Goal: Task Accomplishment & Management: Manage account settings

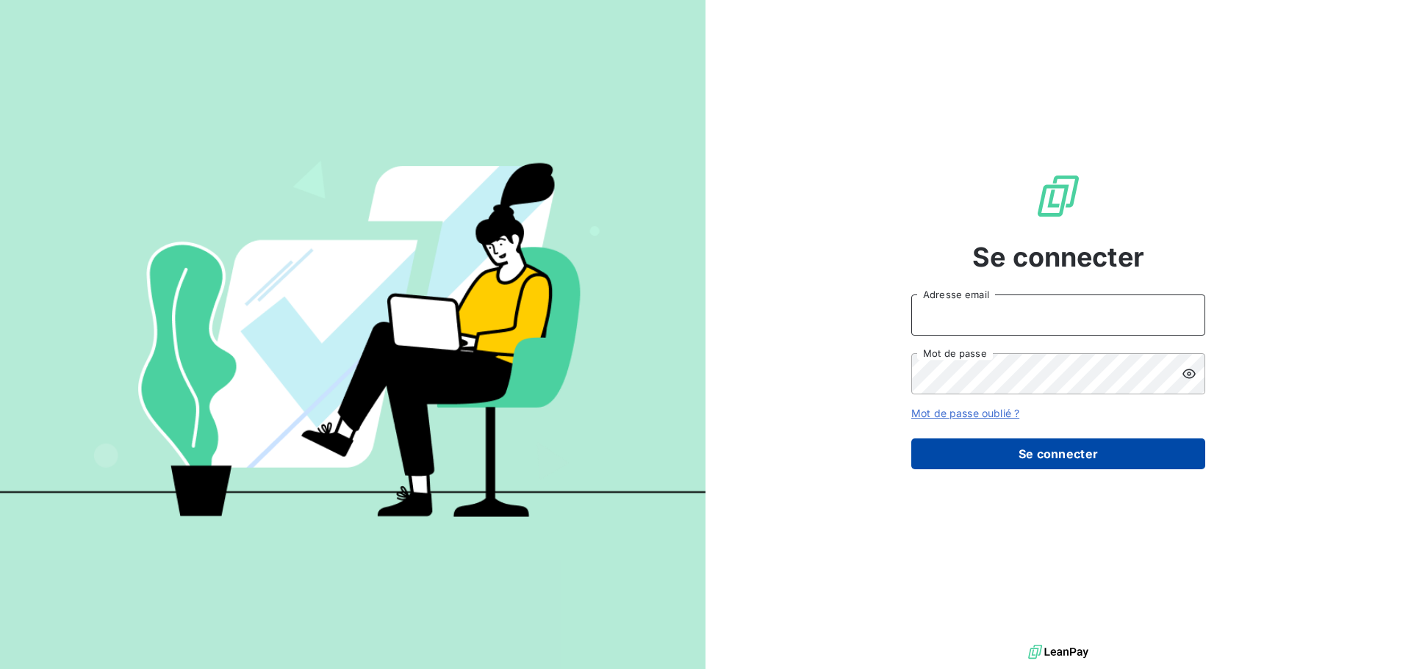
type input "[PERSON_NAME][EMAIL_ADDRESS][DOMAIN_NAME]"
click at [1032, 459] on button "Se connecter" at bounding box center [1058, 454] width 294 height 31
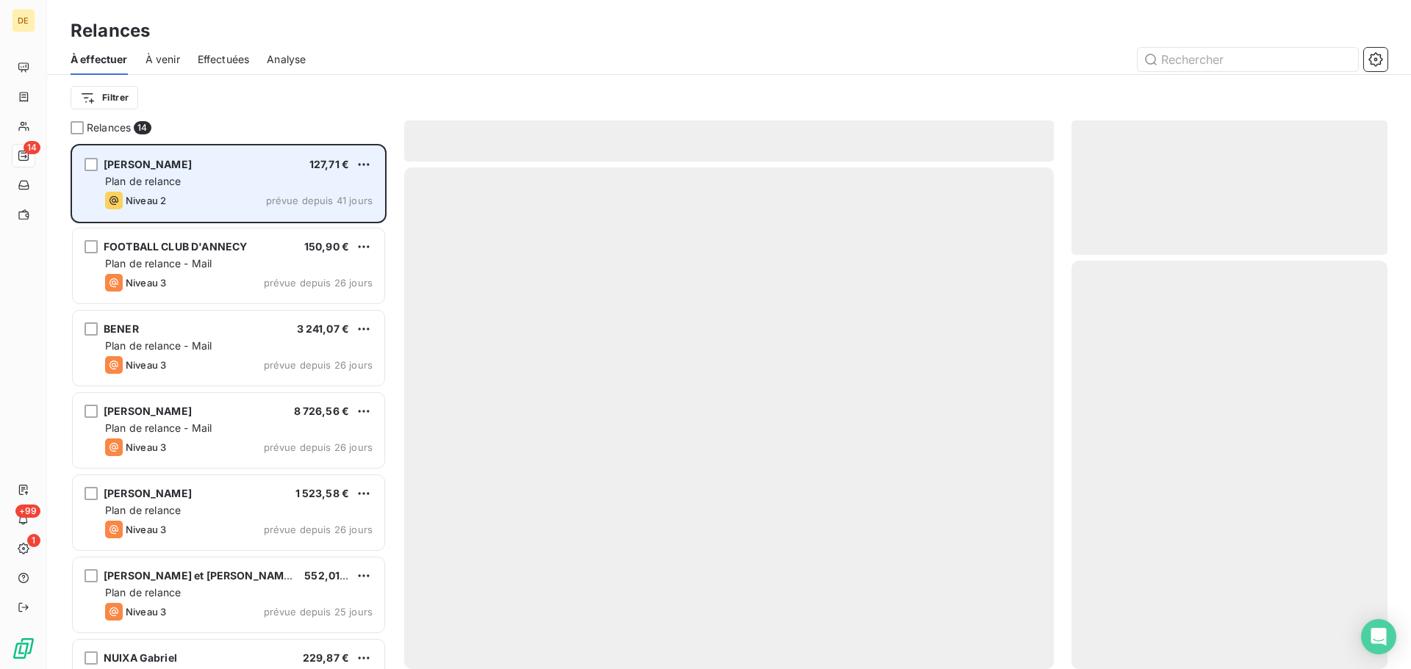
scroll to position [514, 305]
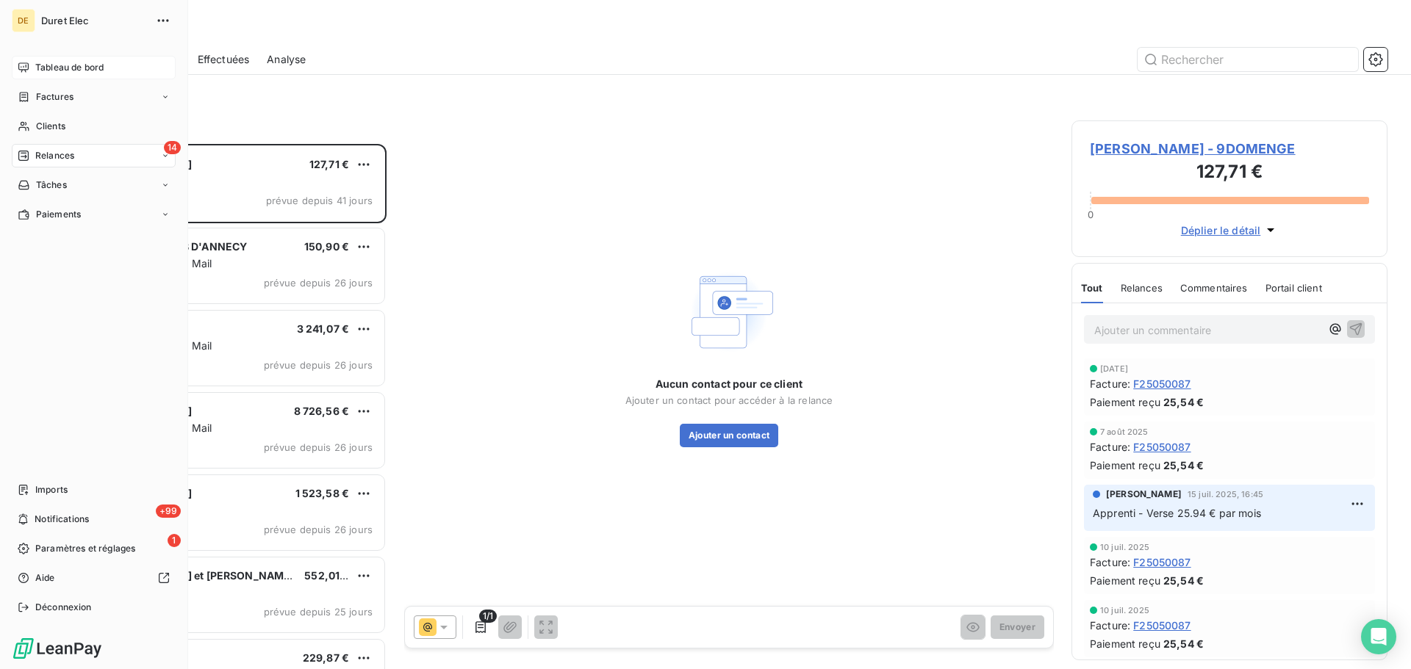
click at [85, 62] on span "Tableau de bord" at bounding box center [69, 67] width 68 height 13
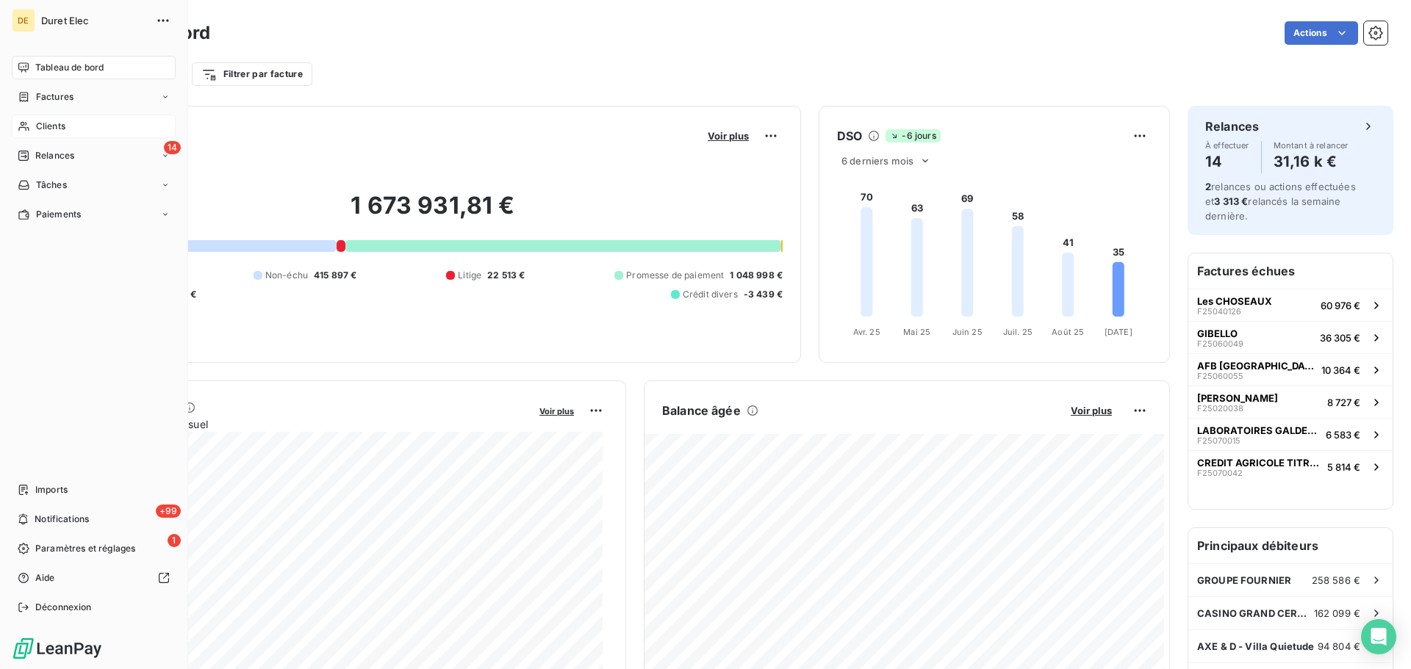
click at [62, 122] on span "Clients" at bounding box center [50, 126] width 29 height 13
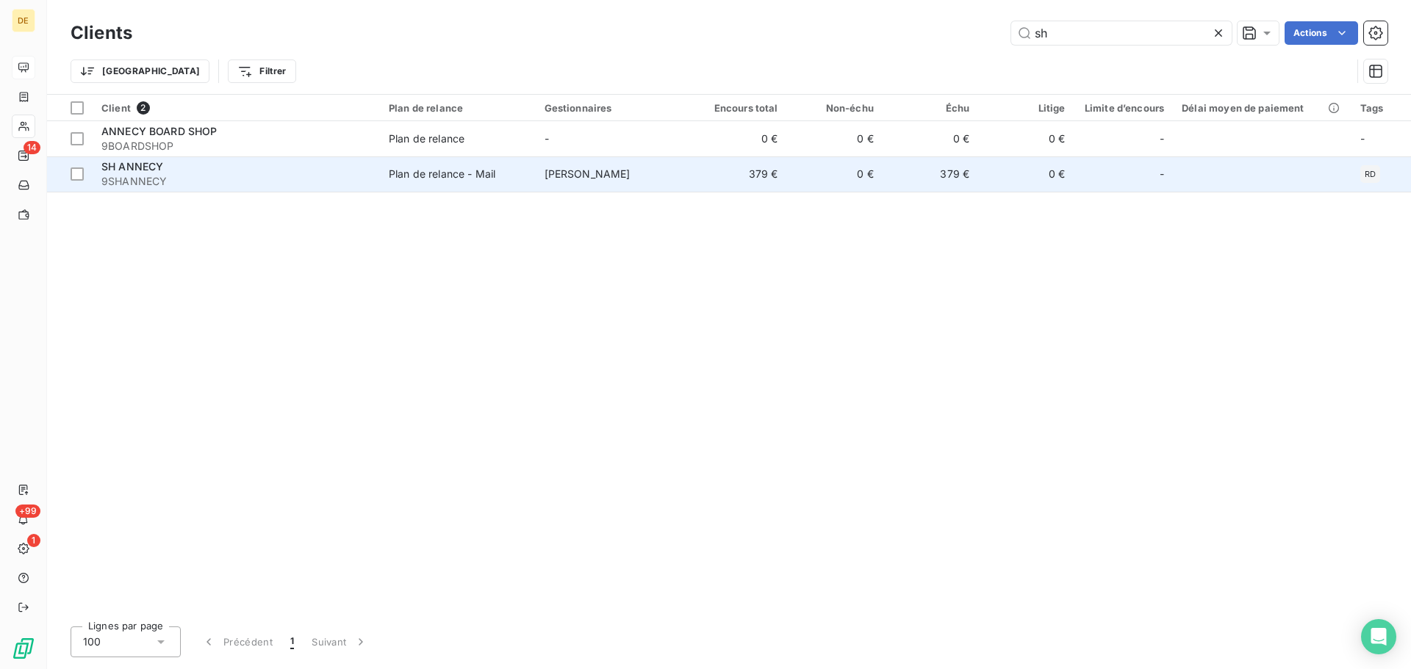
type input "sh"
click at [317, 173] on div "SH ANNECY" at bounding box center [236, 166] width 270 height 15
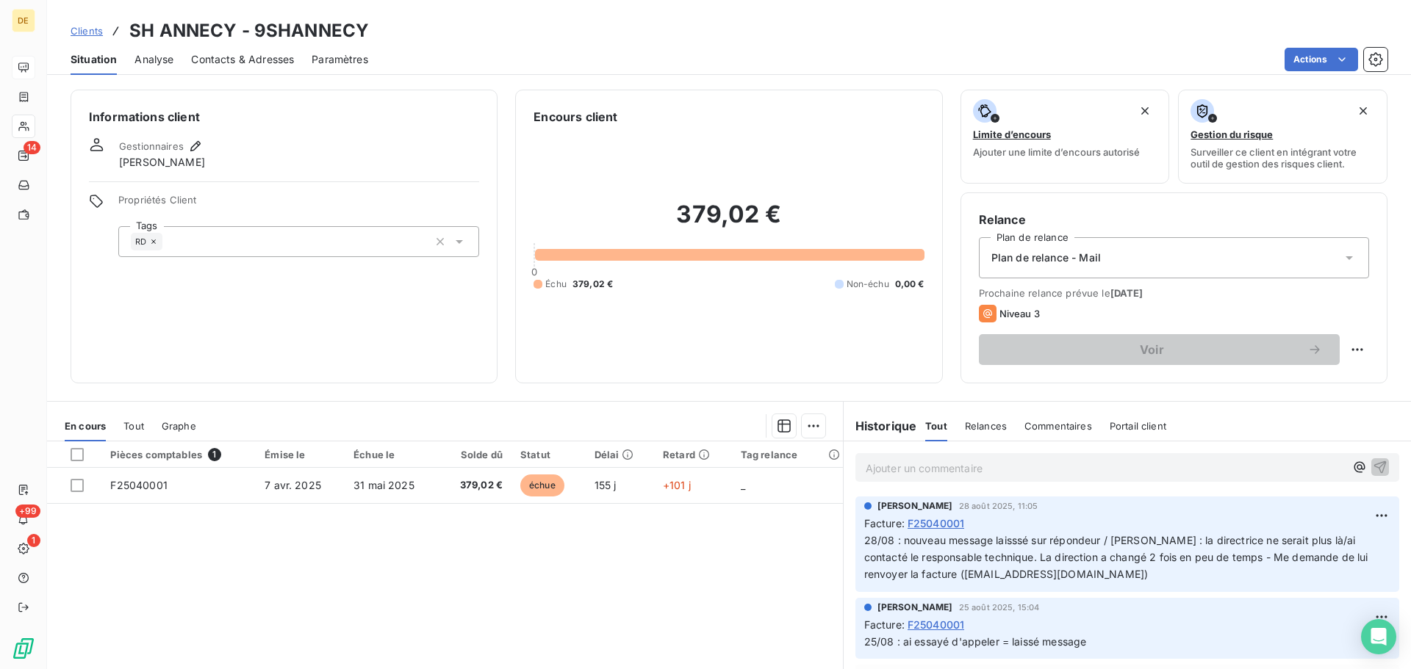
click at [872, 468] on p "Ajouter un commentaire ﻿" at bounding box center [1104, 468] width 479 height 18
click at [1372, 469] on icon "button" at bounding box center [1379, 466] width 15 height 15
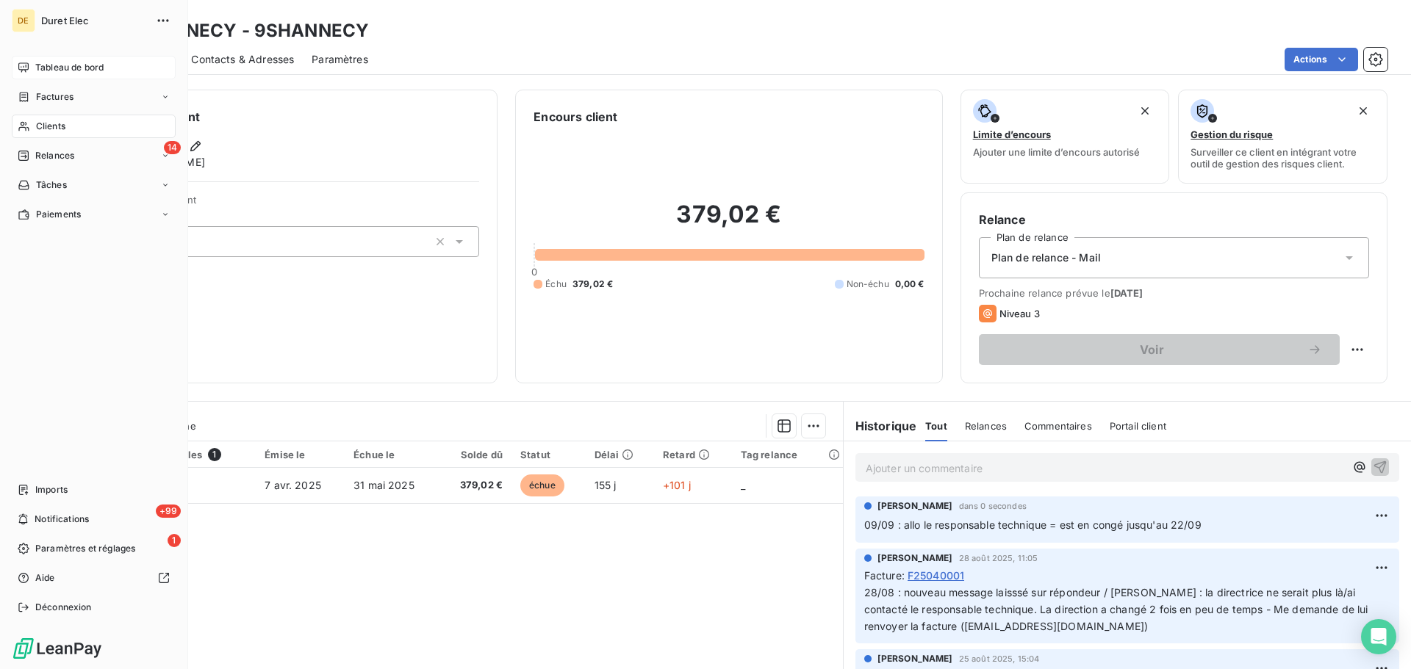
click at [43, 69] on span "Tableau de bord" at bounding box center [69, 67] width 68 height 13
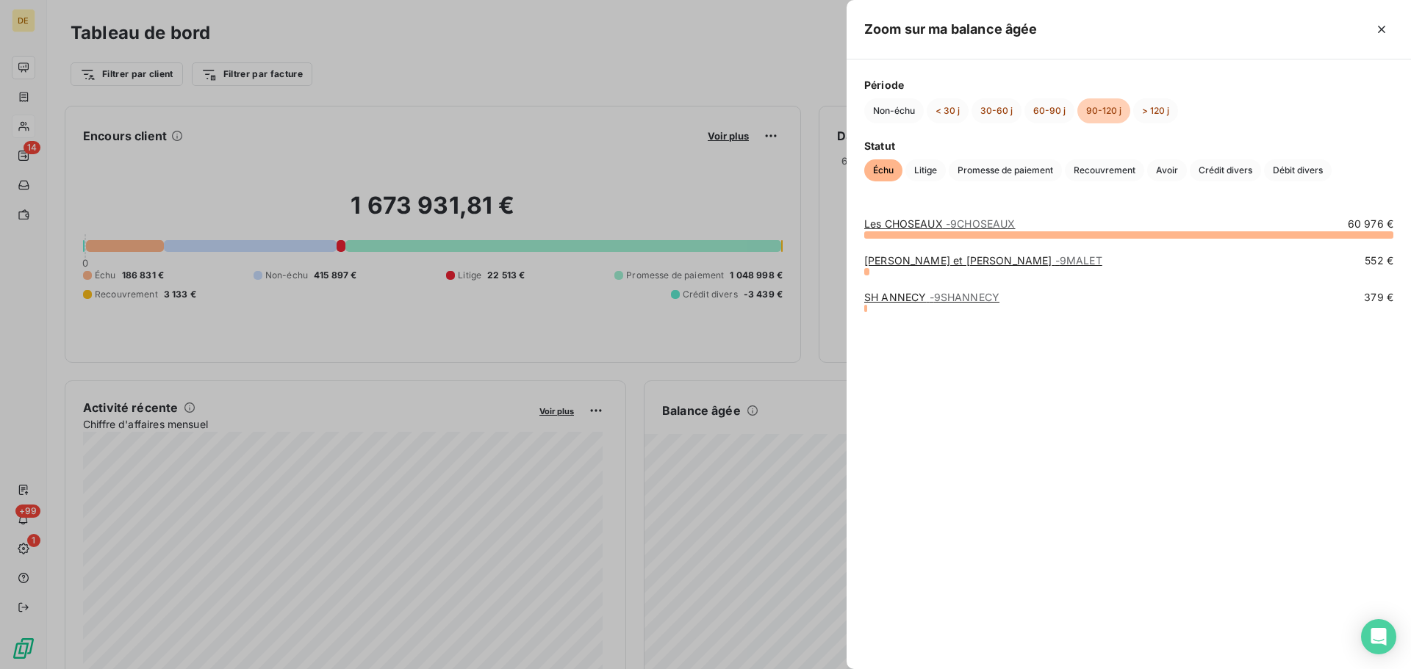
click at [930, 259] on link "[PERSON_NAME] et [PERSON_NAME] - 9MALET" at bounding box center [983, 260] width 238 height 12
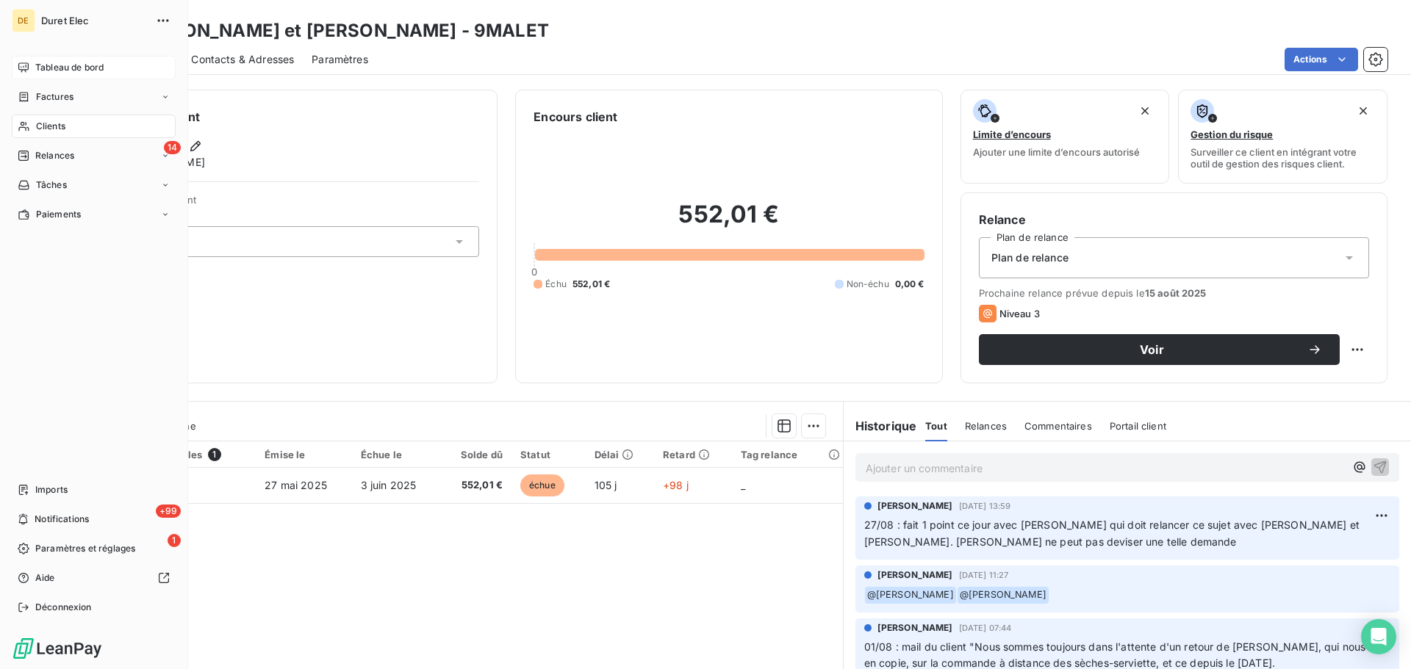
click at [22, 67] on icon at bounding box center [24, 68] width 12 height 12
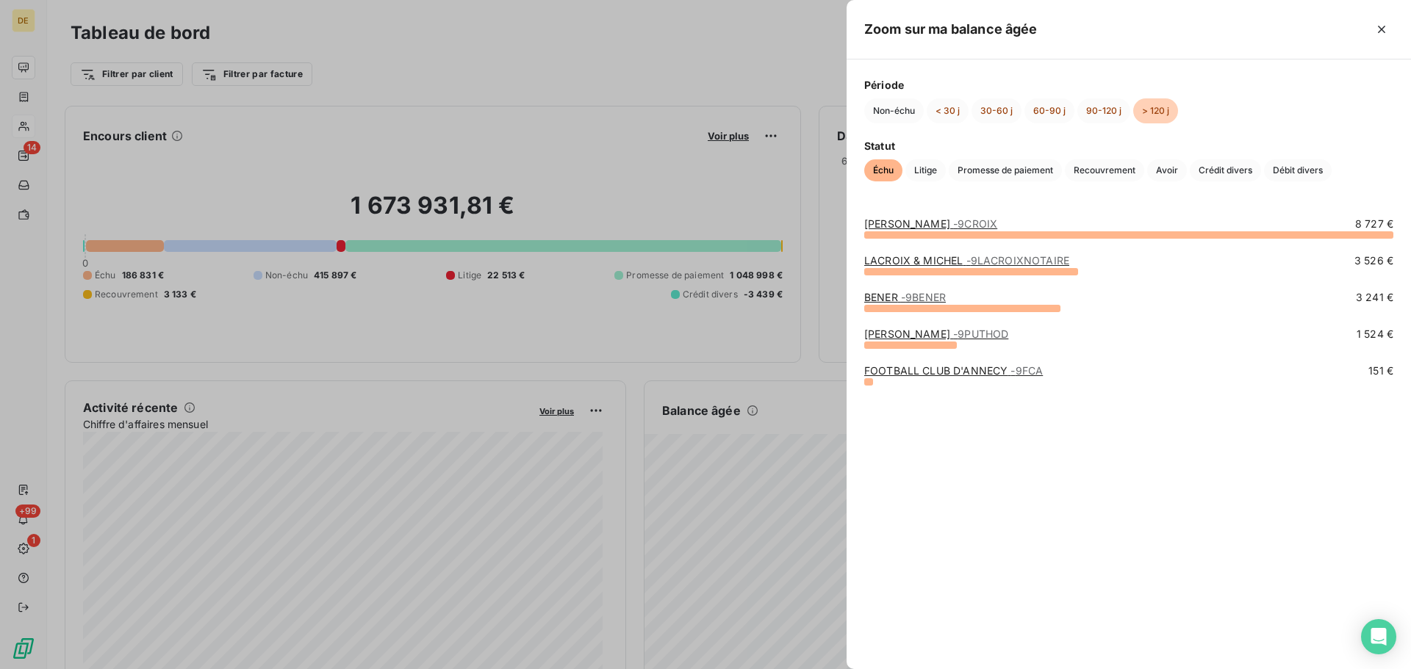
click at [892, 334] on link "[PERSON_NAME] - 9PUTHOD" at bounding box center [936, 334] width 144 height 12
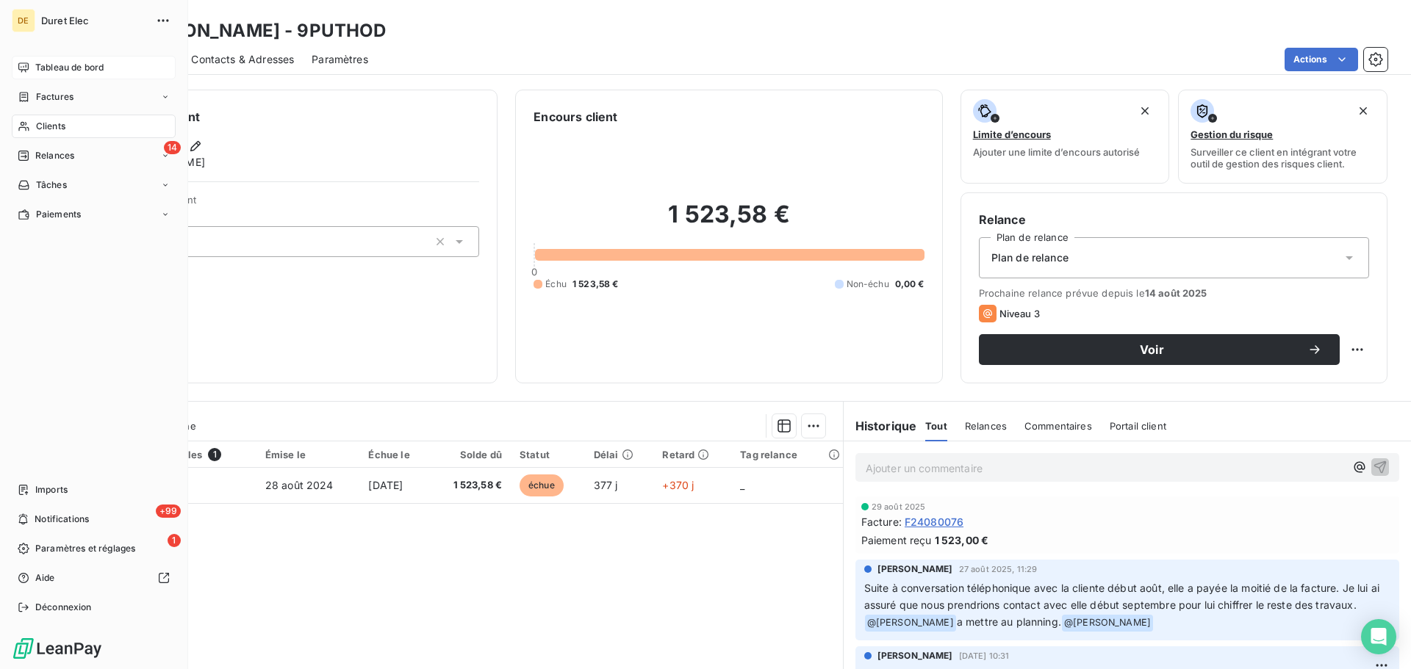
click at [48, 69] on span "Tableau de bord" at bounding box center [69, 67] width 68 height 13
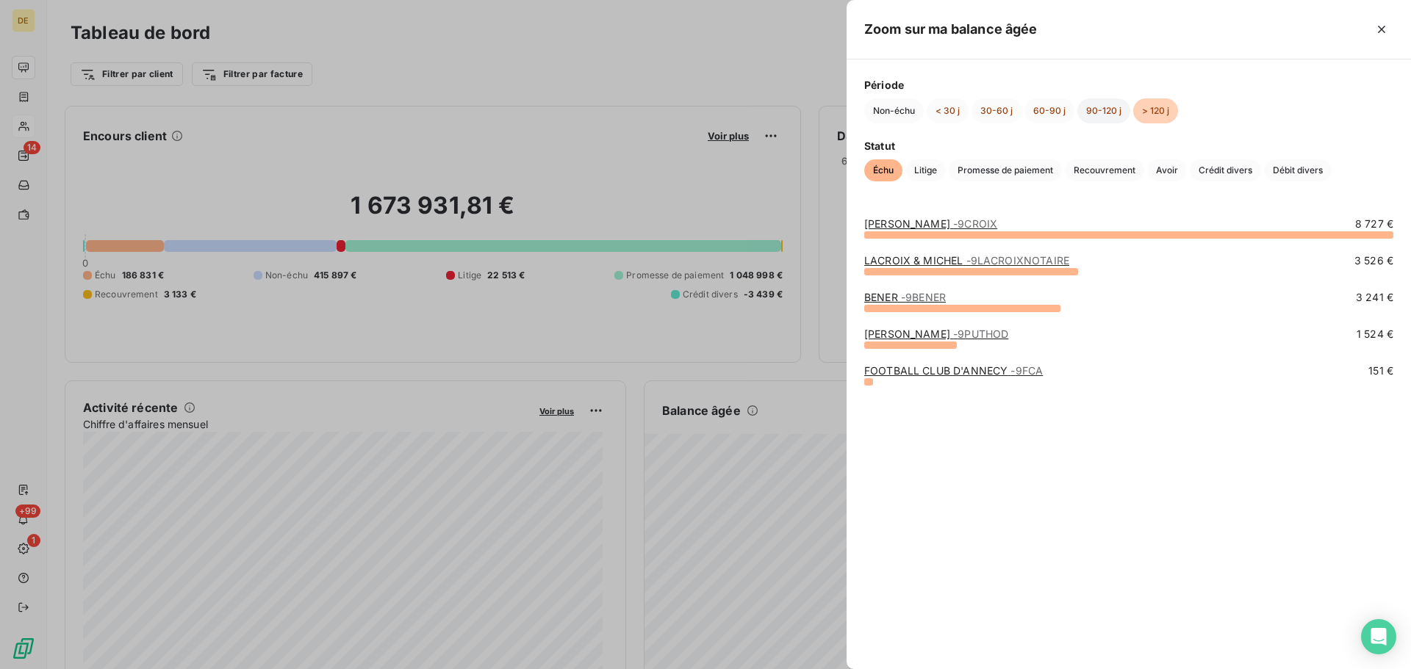
click at [1109, 112] on button "90-120 j" at bounding box center [1103, 110] width 53 height 25
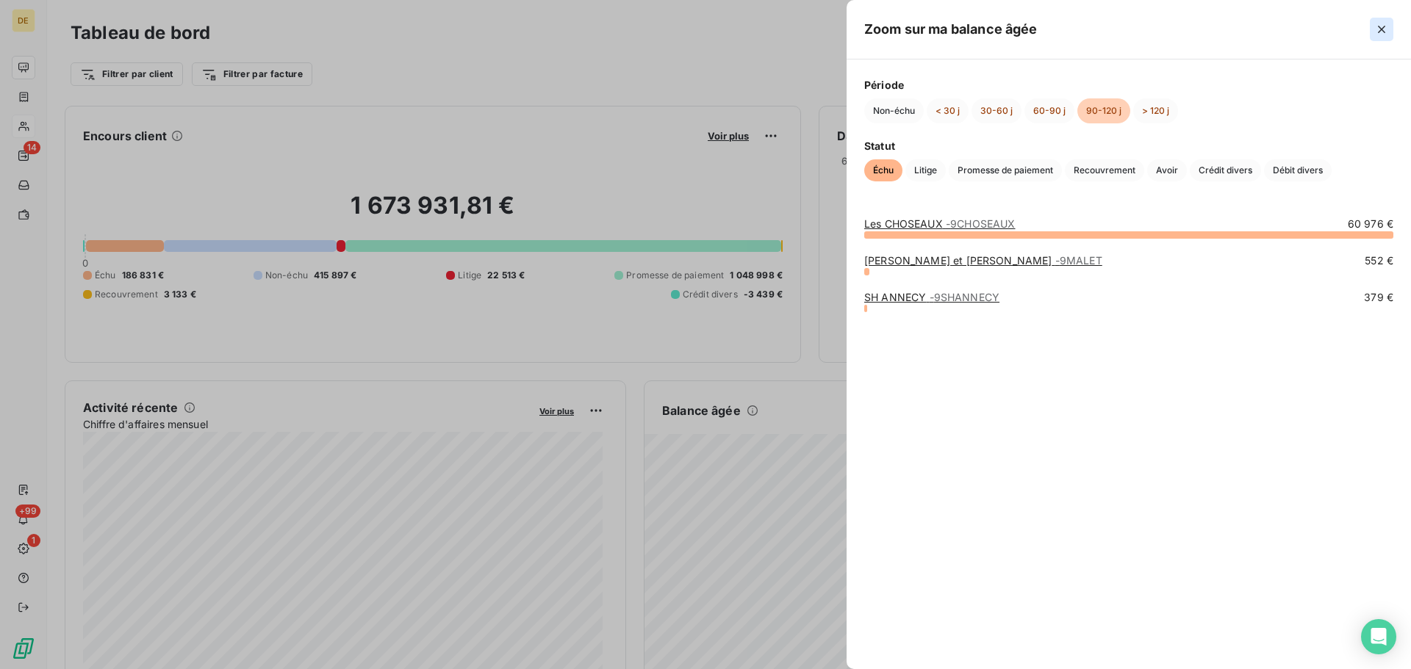
click at [1390, 29] on button "button" at bounding box center [1381, 30] width 24 height 24
click at [1055, 107] on button "60-90 j" at bounding box center [1049, 110] width 50 height 25
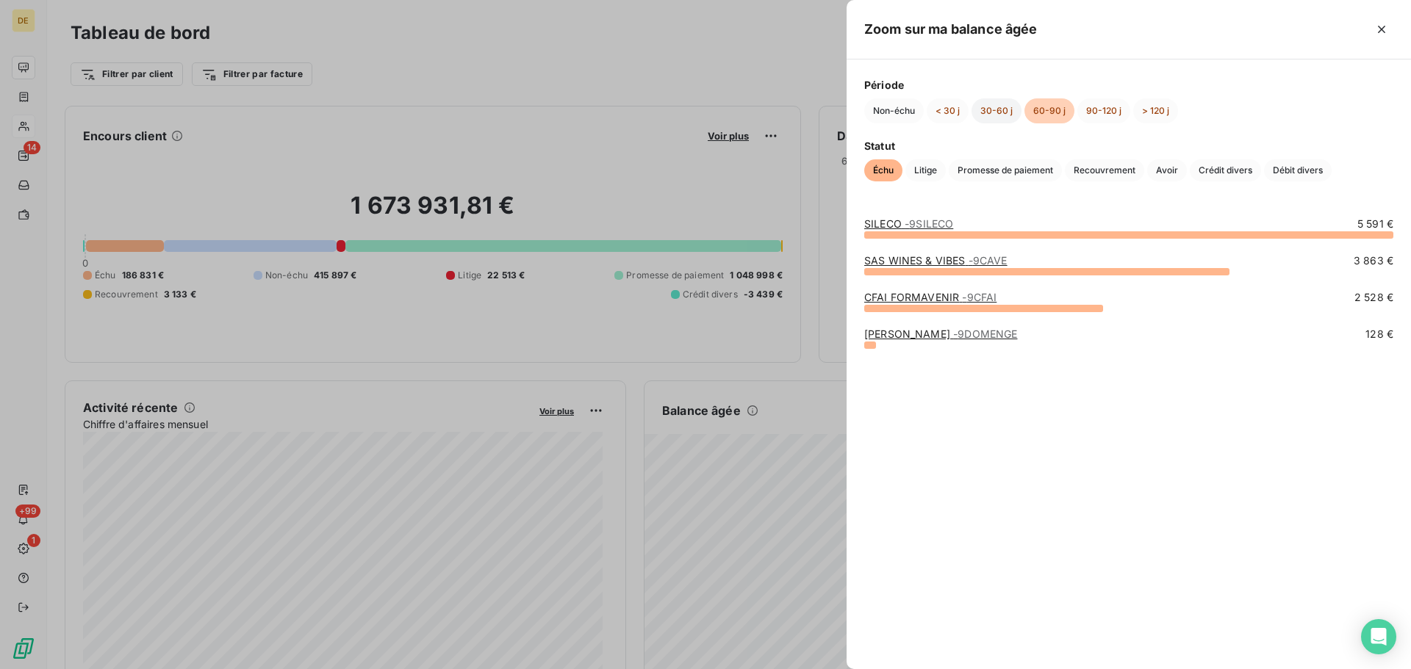
click at [999, 112] on button "30-60 j" at bounding box center [996, 110] width 50 height 25
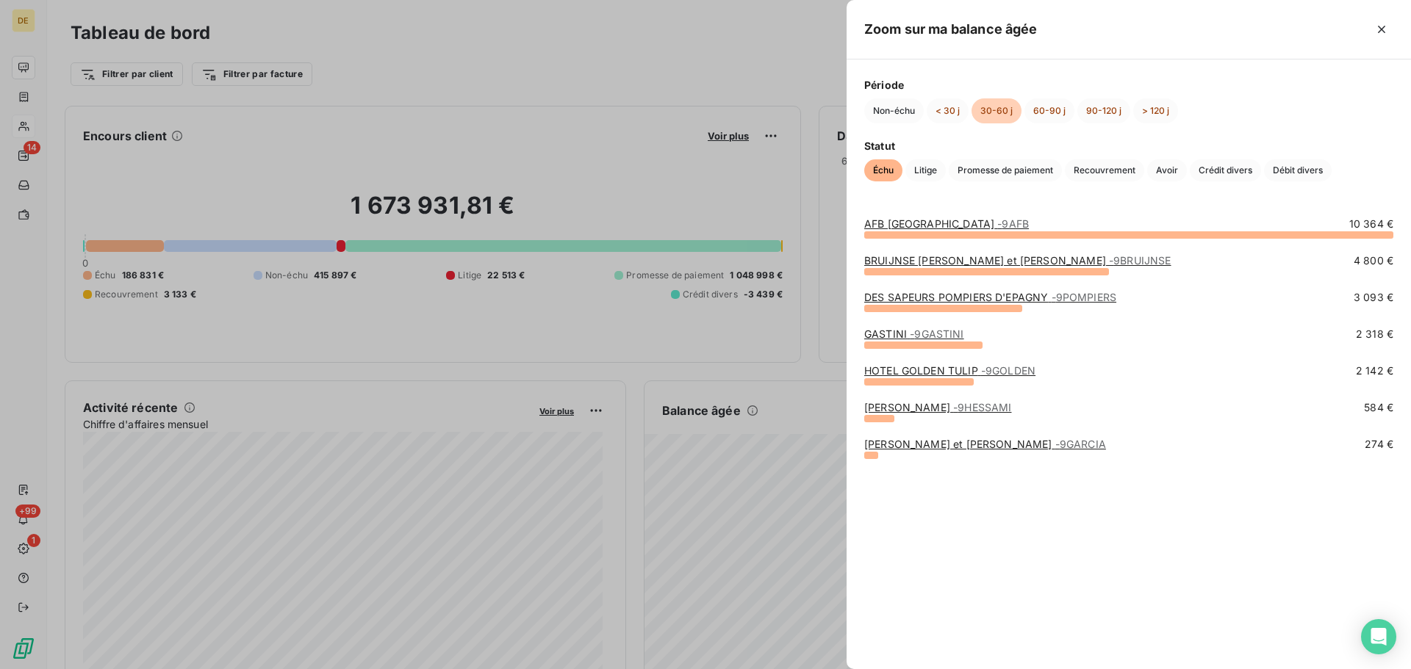
click at [968, 444] on link "[PERSON_NAME] et [PERSON_NAME] - 9GARCIA" at bounding box center [985, 444] width 242 height 12
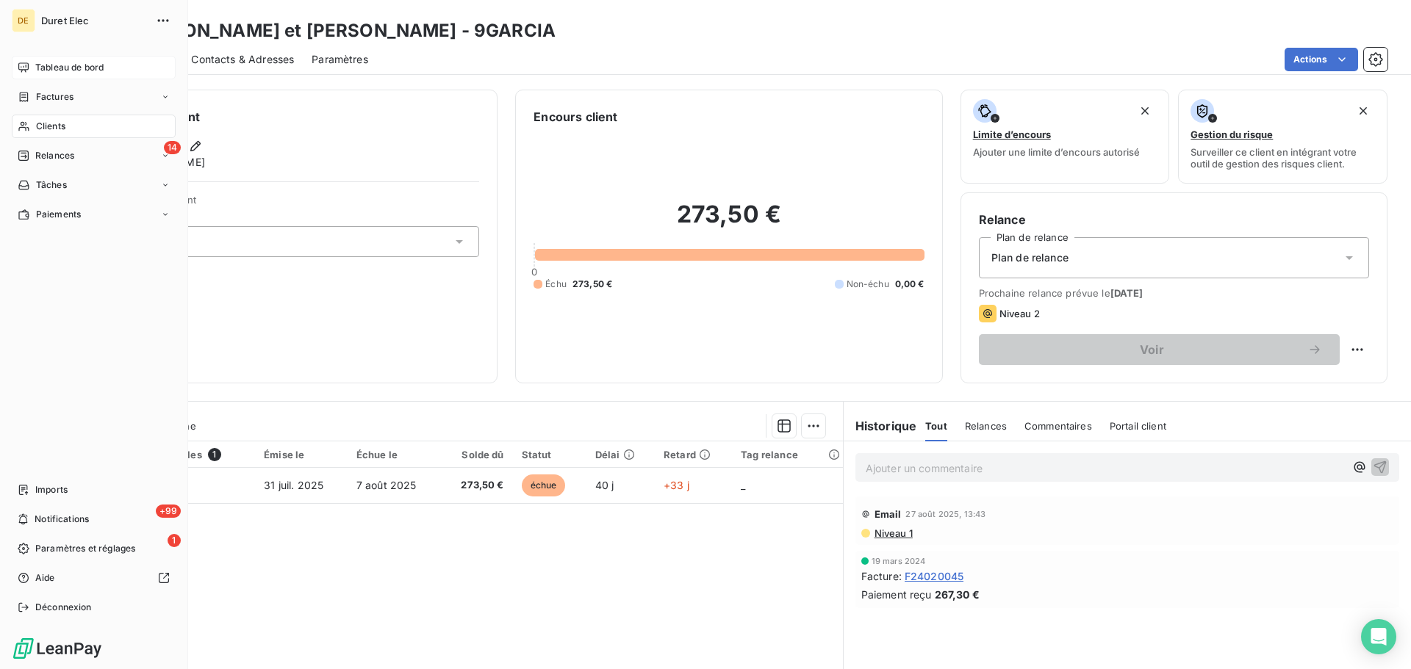
click at [57, 67] on span "Tableau de bord" at bounding box center [69, 67] width 68 height 13
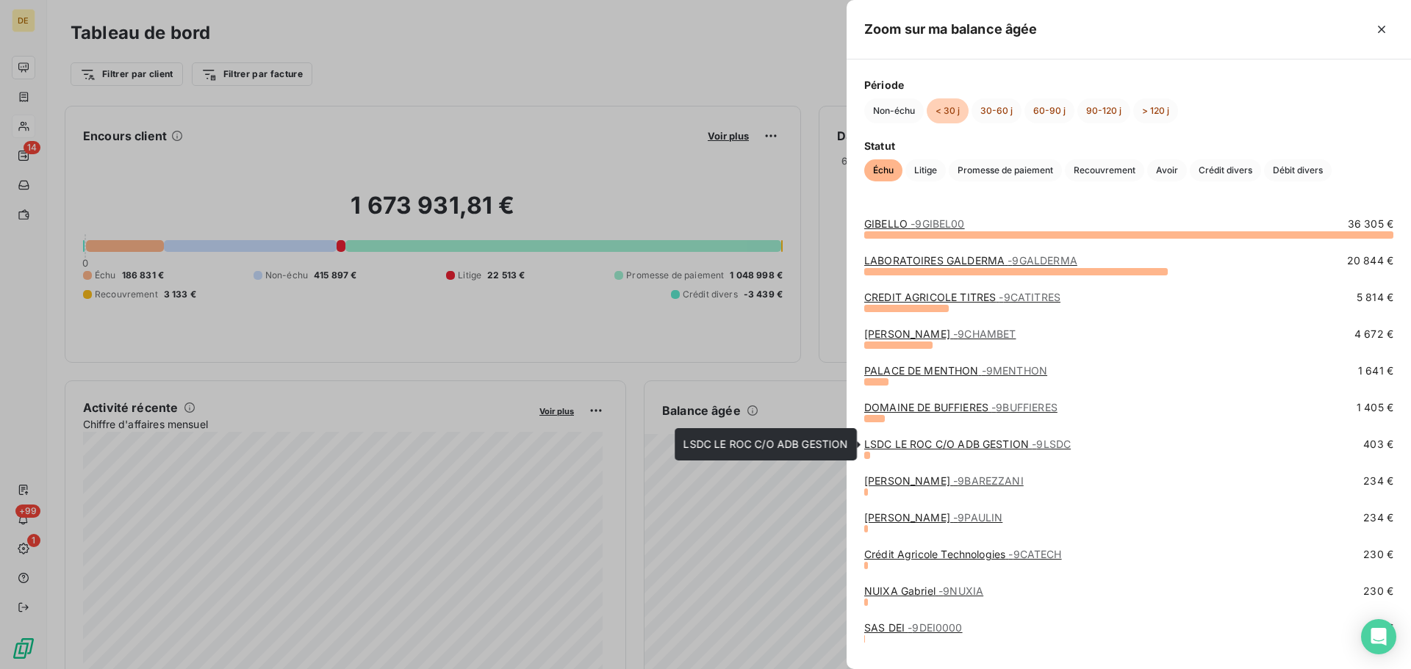
click at [899, 446] on link "LSDC LE ROC C/O ADB GESTION - 9LSDC" at bounding box center [967, 444] width 206 height 12
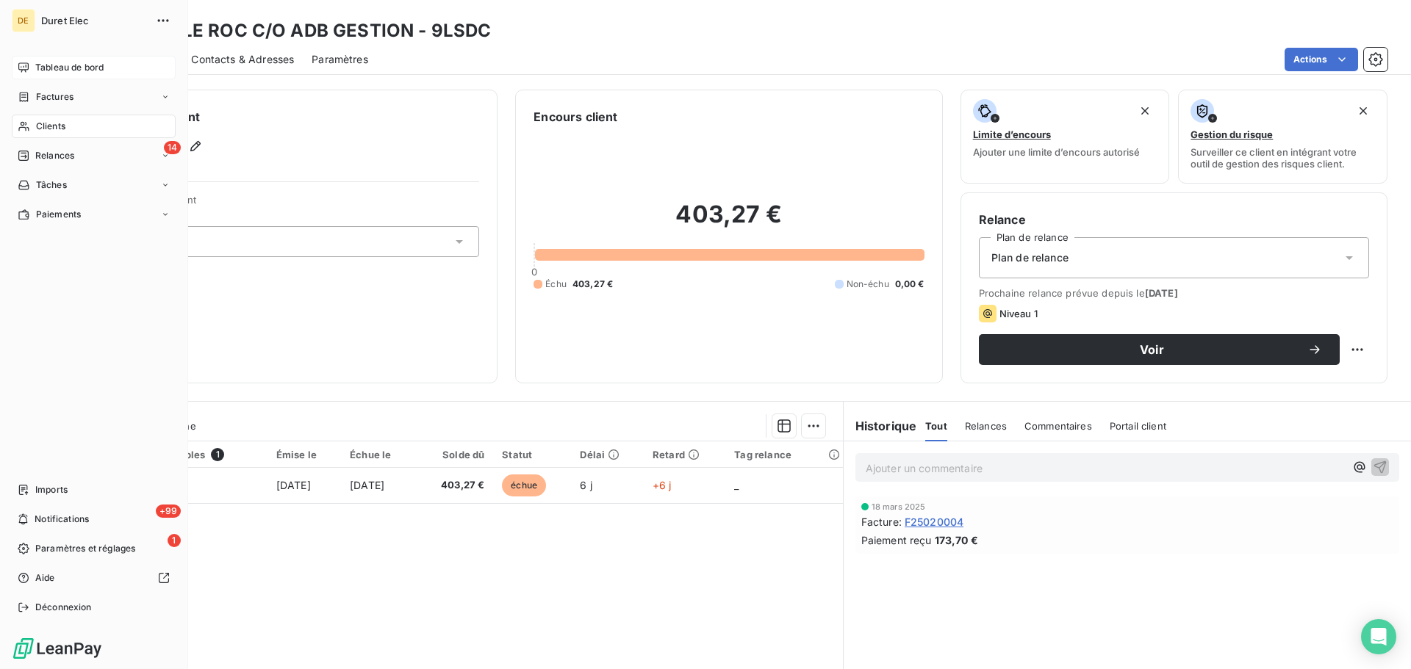
click at [57, 67] on span "Tableau de bord" at bounding box center [69, 67] width 68 height 13
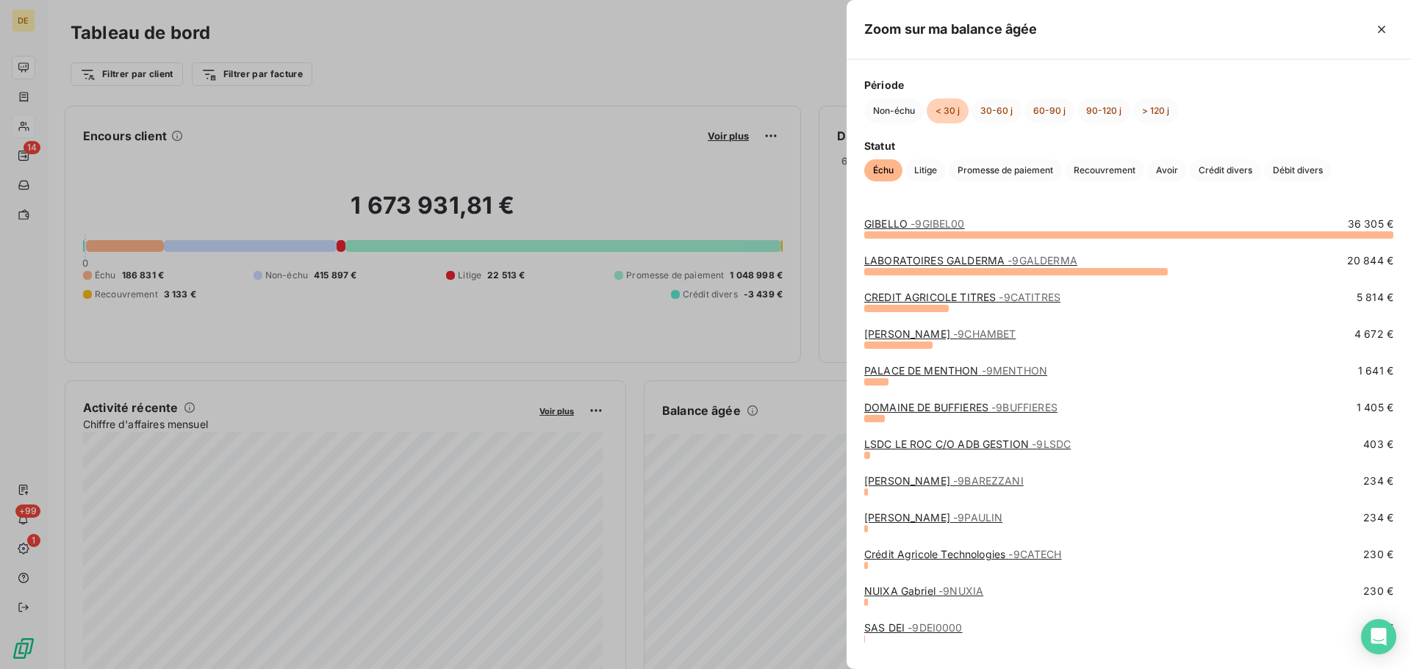
click at [949, 333] on link "[PERSON_NAME] - 9CHAMBET" at bounding box center [939, 334] width 151 height 12
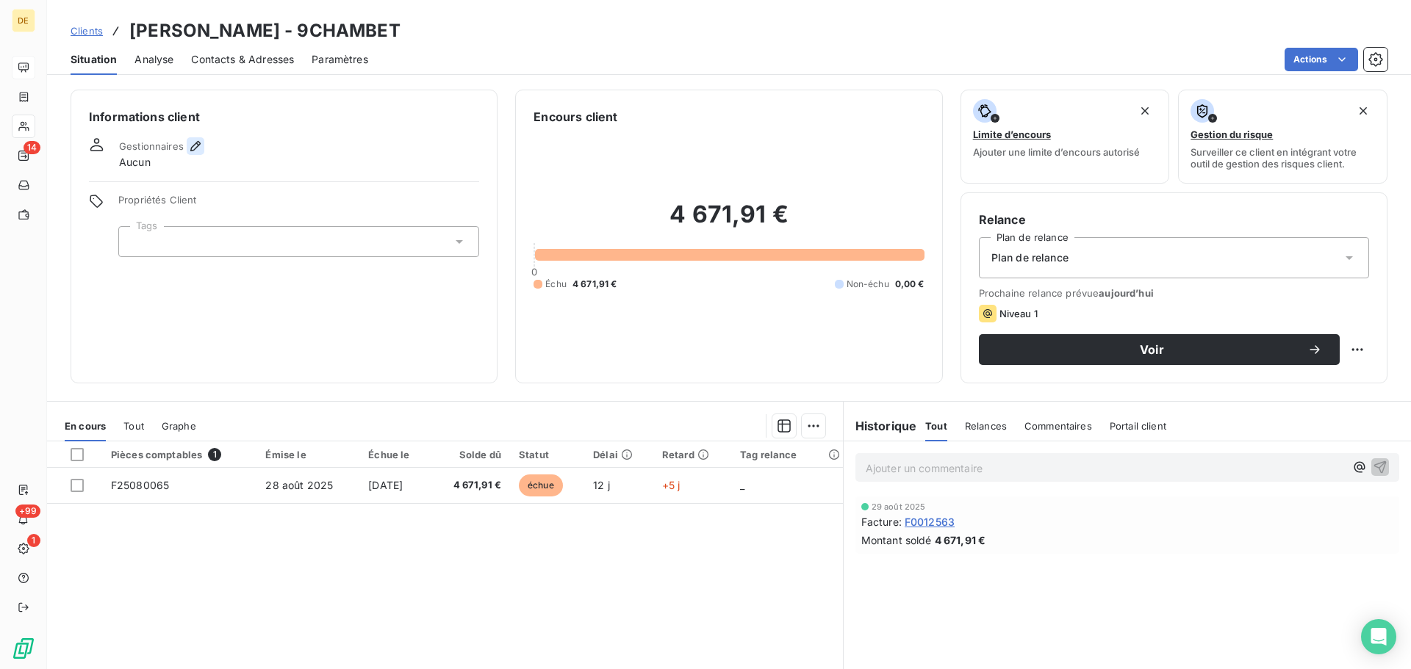
click at [193, 148] on icon "button" at bounding box center [195, 146] width 15 height 15
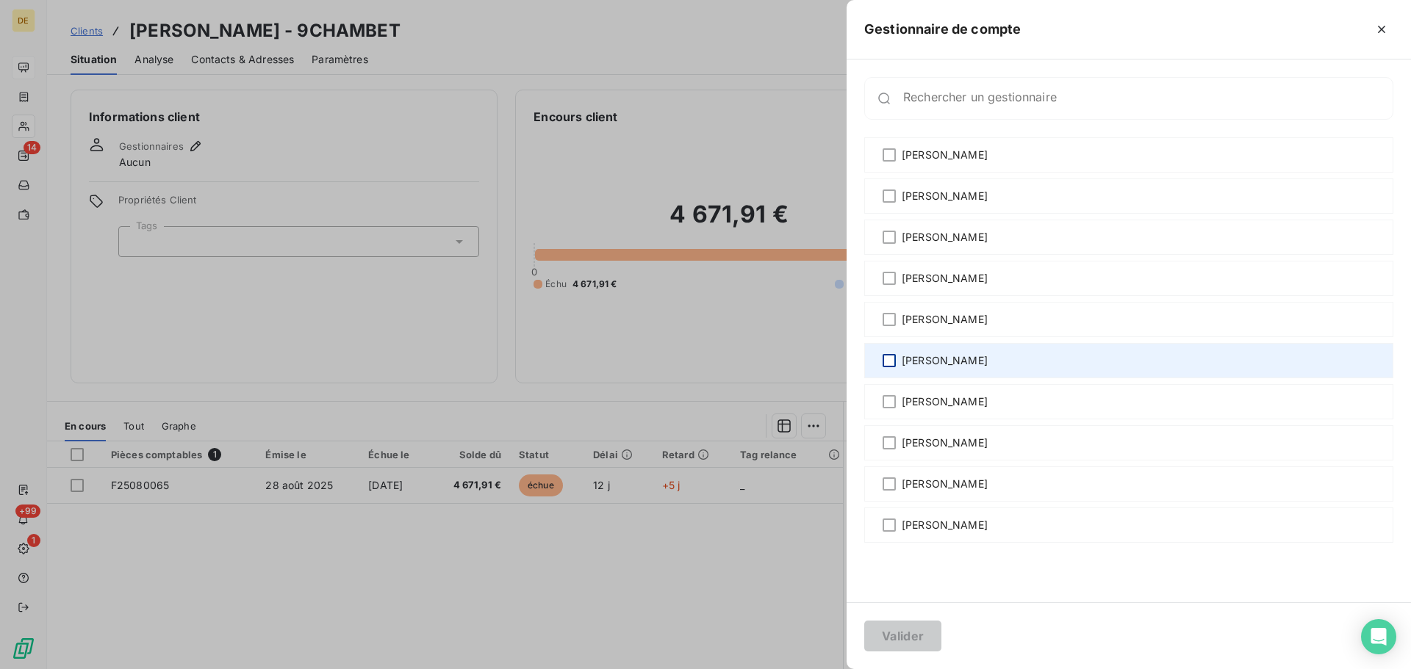
click at [885, 364] on div at bounding box center [888, 360] width 13 height 13
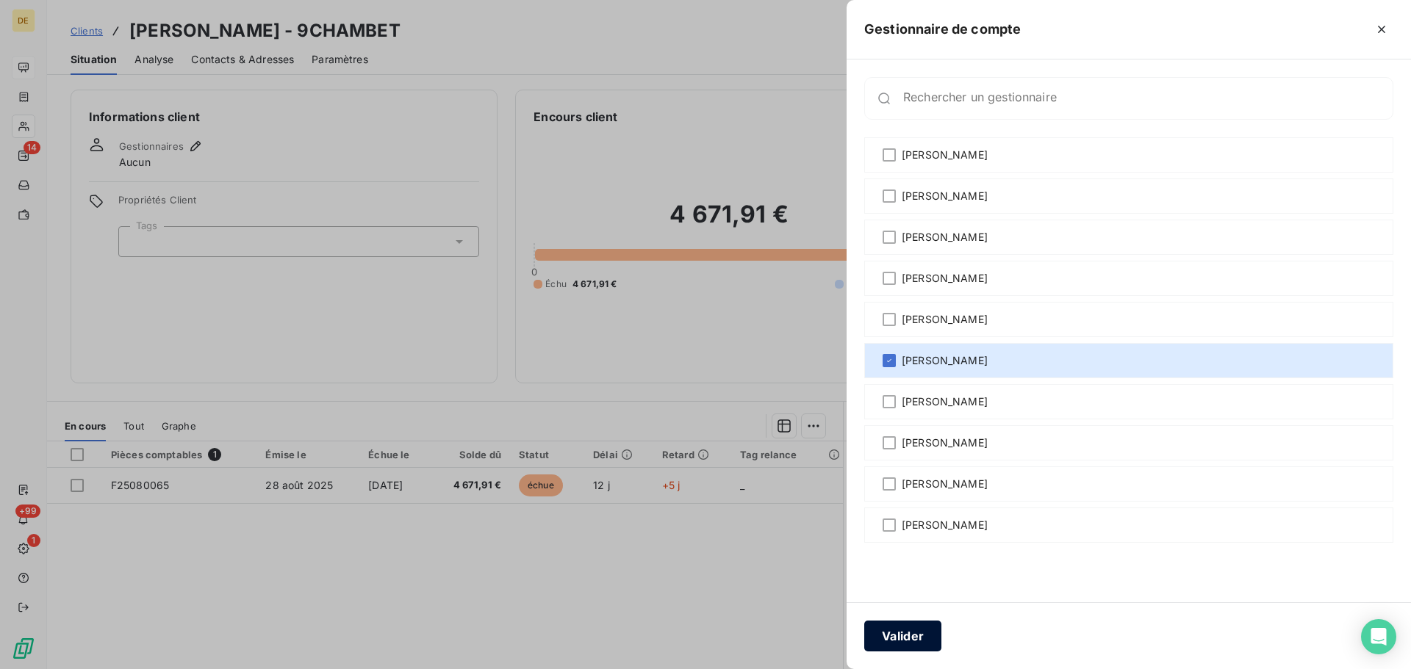
click at [905, 630] on button "Valider" at bounding box center [902, 636] width 77 height 31
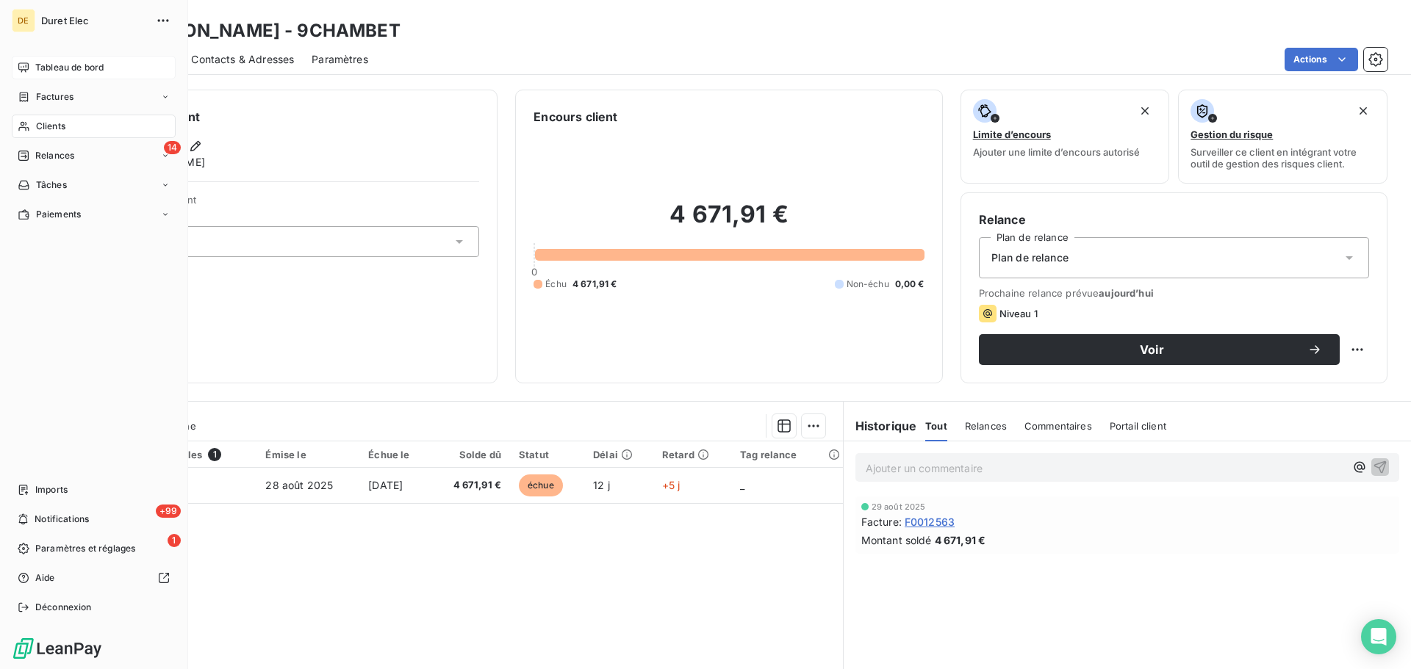
click at [56, 70] on span "Tableau de bord" at bounding box center [69, 67] width 68 height 13
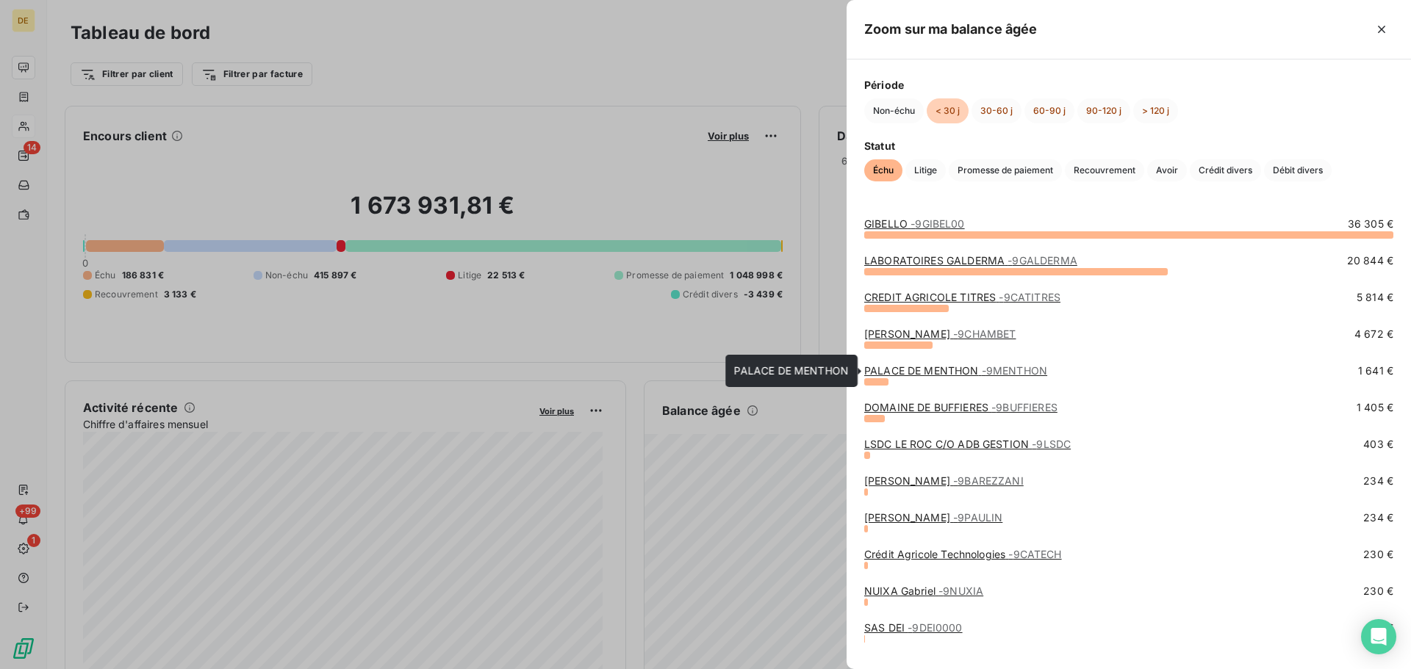
click at [953, 375] on link "PALACE DE MENTHON - 9MENTHON" at bounding box center [955, 370] width 183 height 12
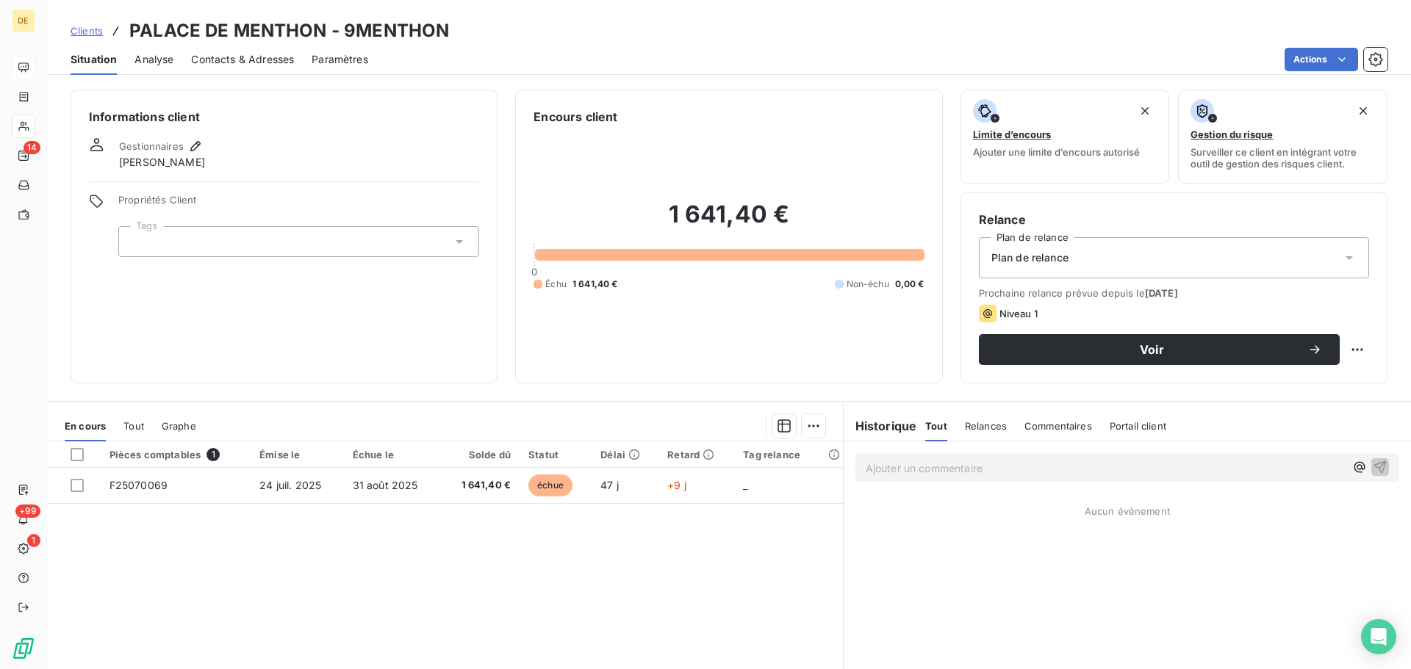
click at [226, 63] on span "Contacts & Adresses" at bounding box center [242, 59] width 103 height 15
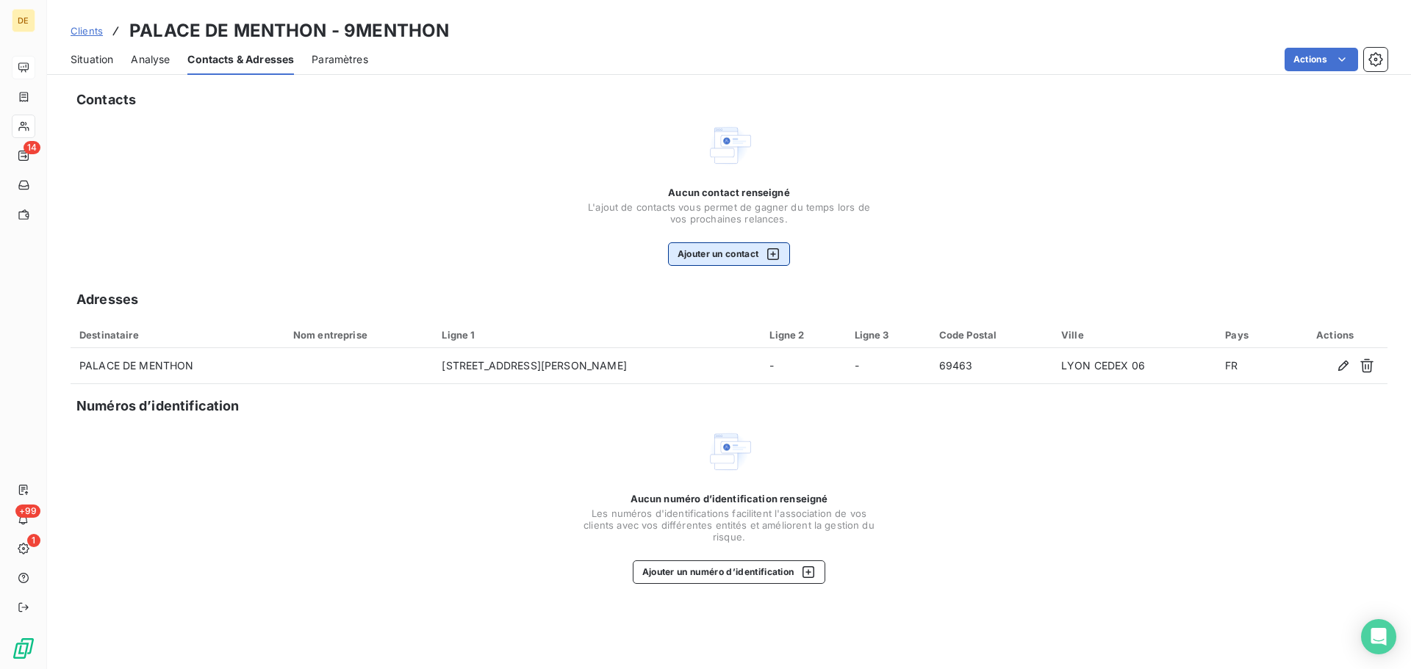
click at [724, 261] on button "Ajouter un contact" at bounding box center [729, 254] width 123 height 24
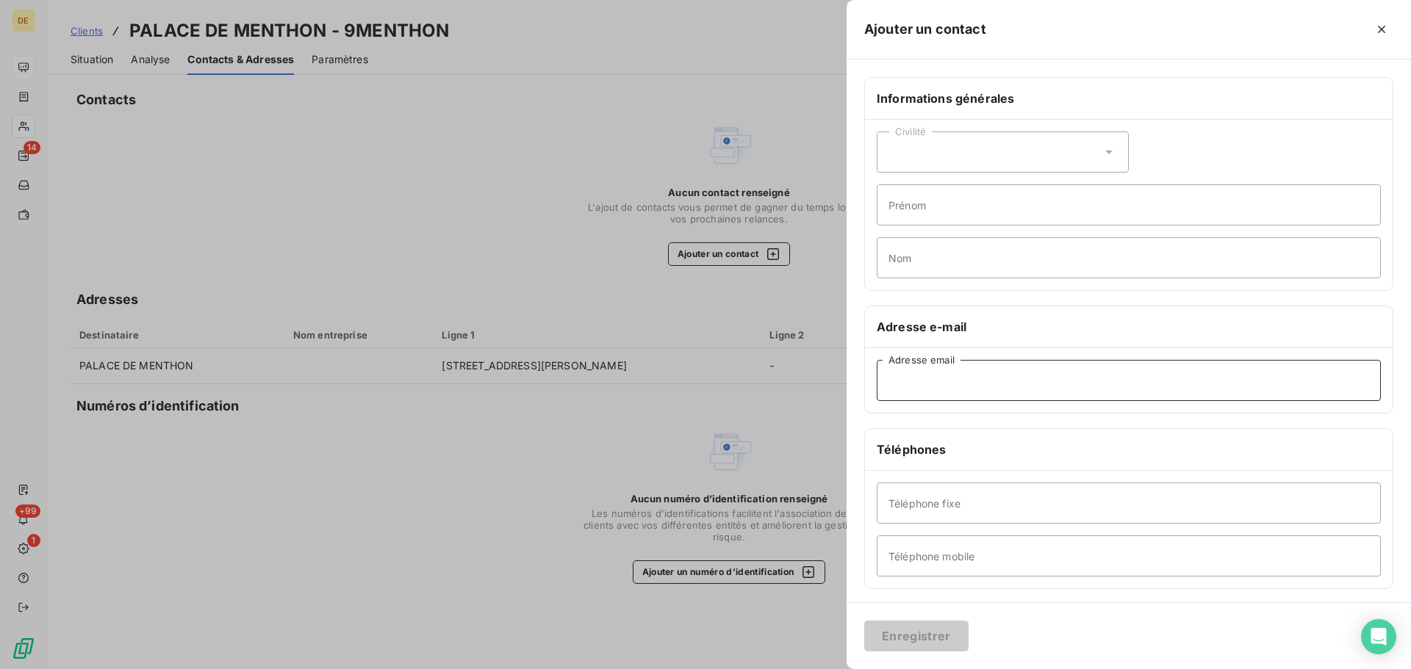
click at [910, 380] on input "Adresse email" at bounding box center [1128, 380] width 504 height 41
paste input "[EMAIL_ADDRESS][DOMAIN_NAME]"
type input "[EMAIL_ADDRESS][DOMAIN_NAME]"
click at [948, 636] on button "Enregistrer" at bounding box center [916, 636] width 104 height 31
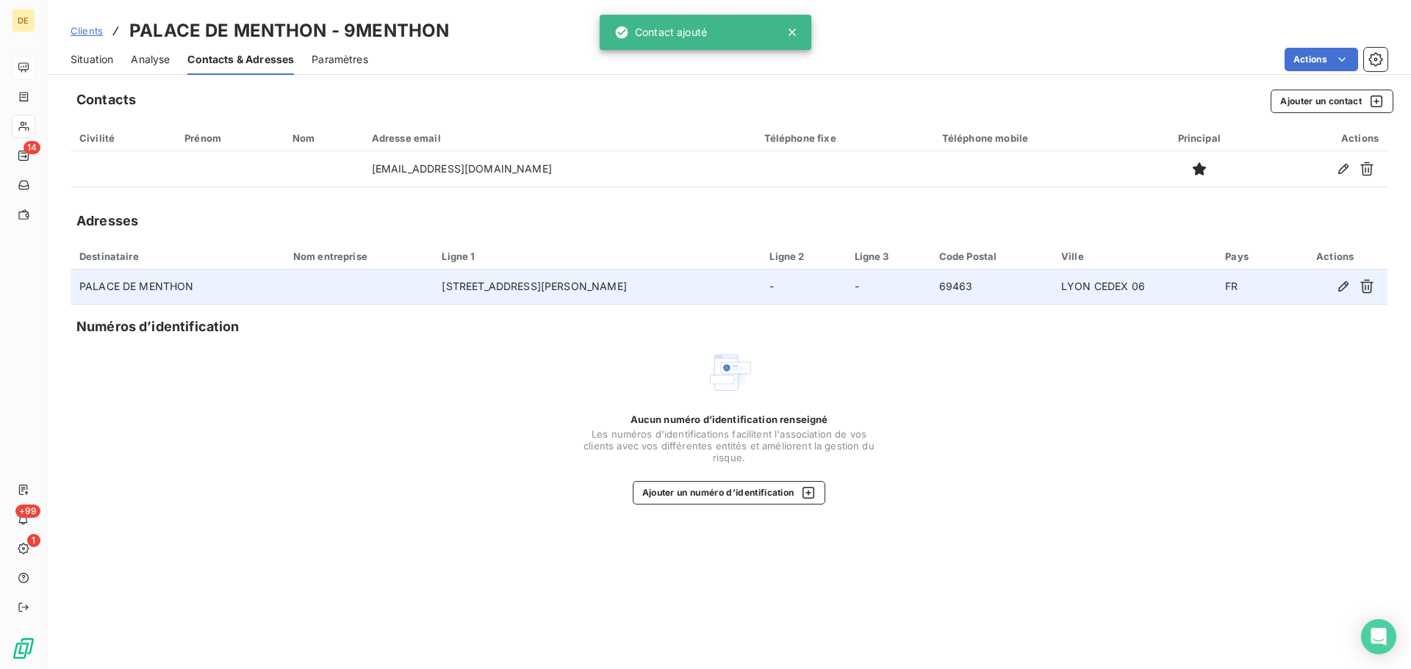
click at [132, 287] on td "PALACE DE MENTHON" at bounding box center [178, 287] width 214 height 35
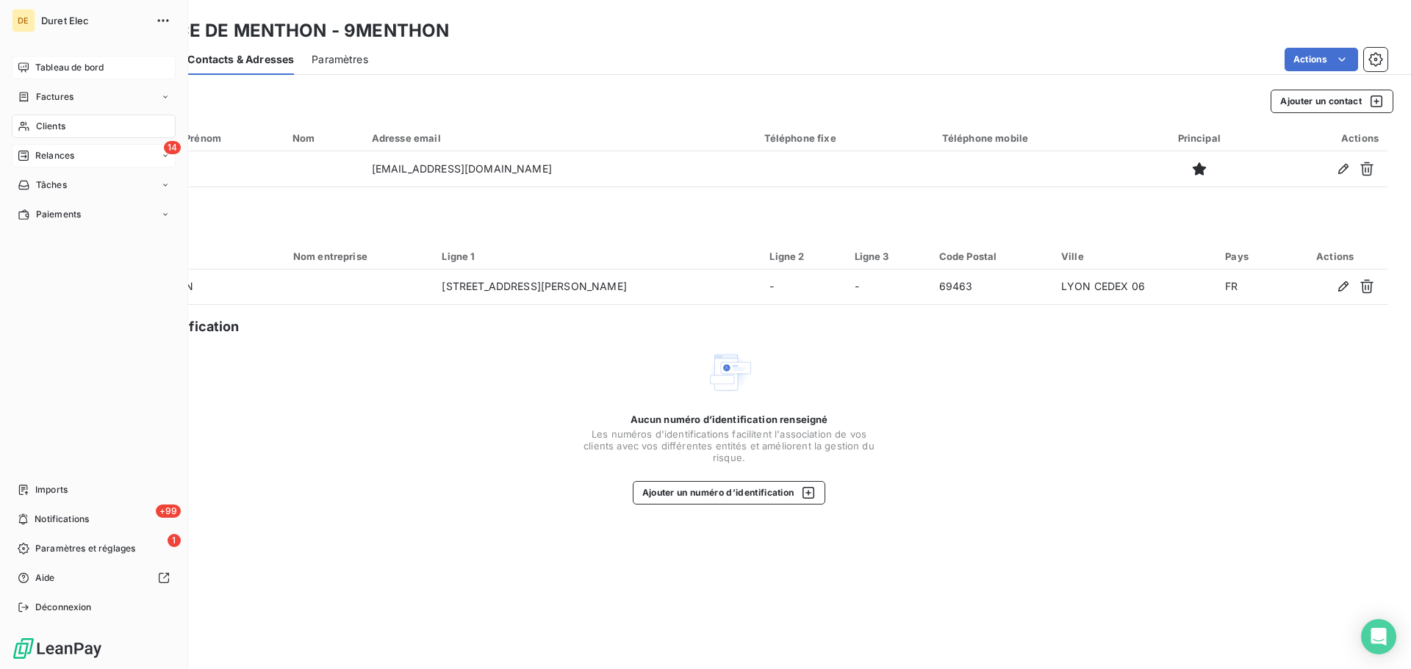
click at [66, 152] on span "Relances" at bounding box center [54, 155] width 39 height 13
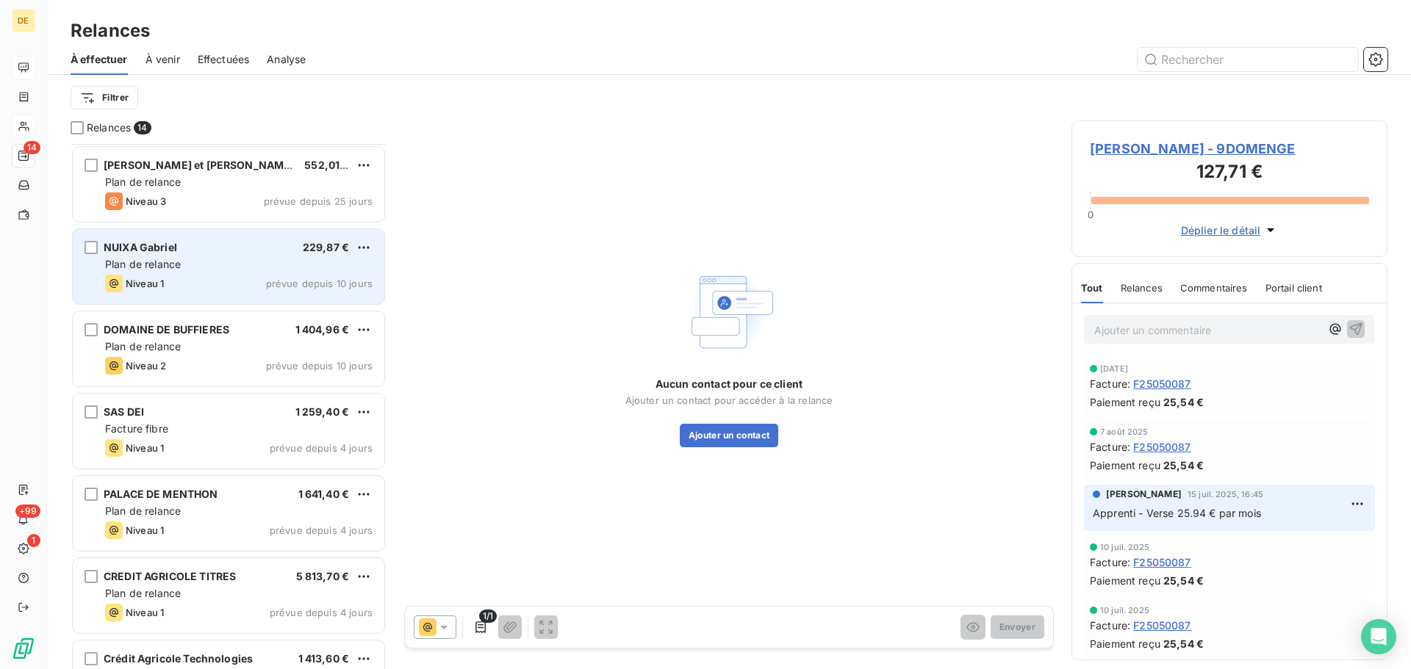
scroll to position [442, 0]
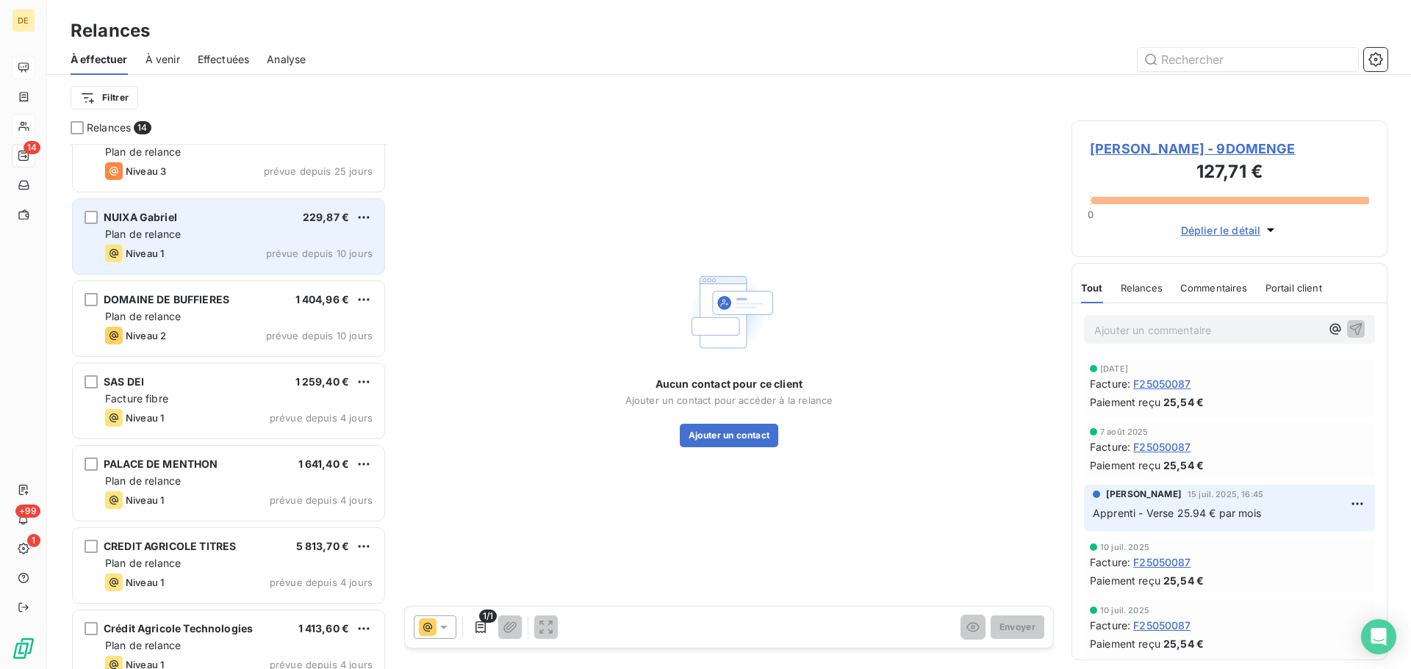
click at [241, 461] on div "PALACE DE MENTHON 1 641,40 €" at bounding box center [238, 464] width 267 height 13
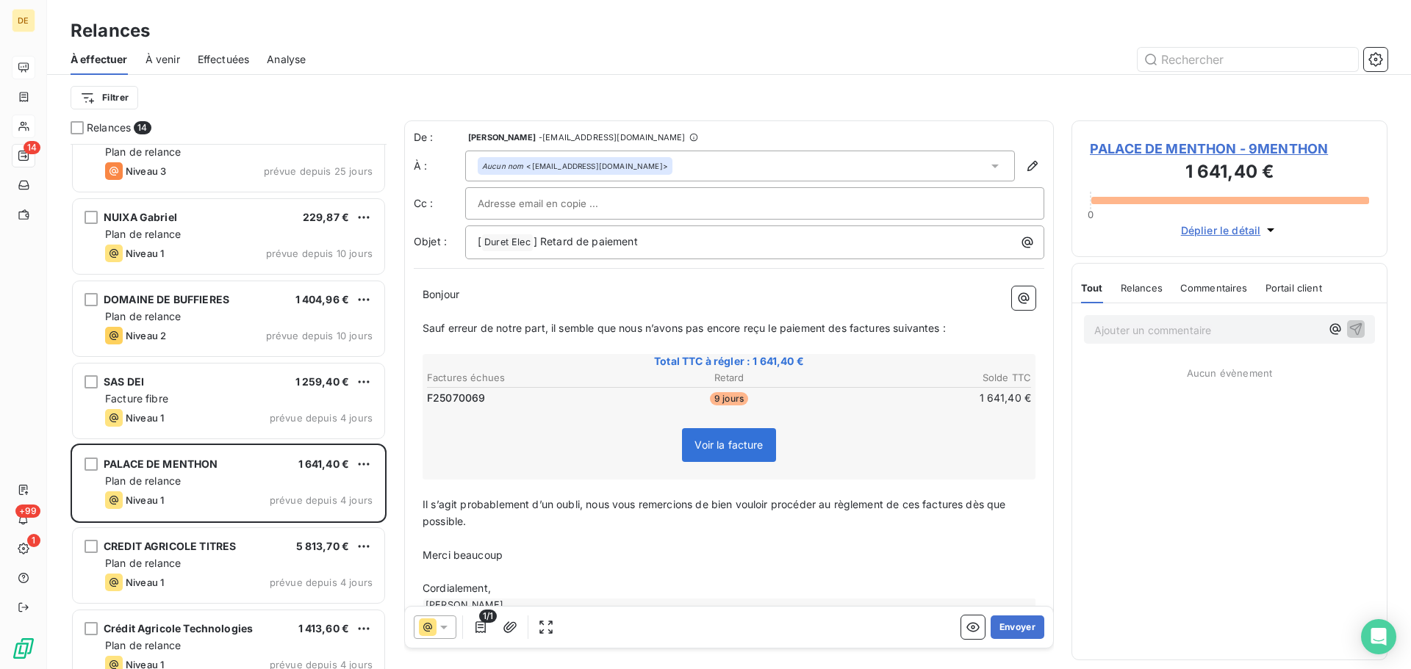
click at [539, 206] on input "text" at bounding box center [557, 203] width 158 height 22
click at [1007, 630] on button "Envoyer" at bounding box center [1017, 628] width 54 height 24
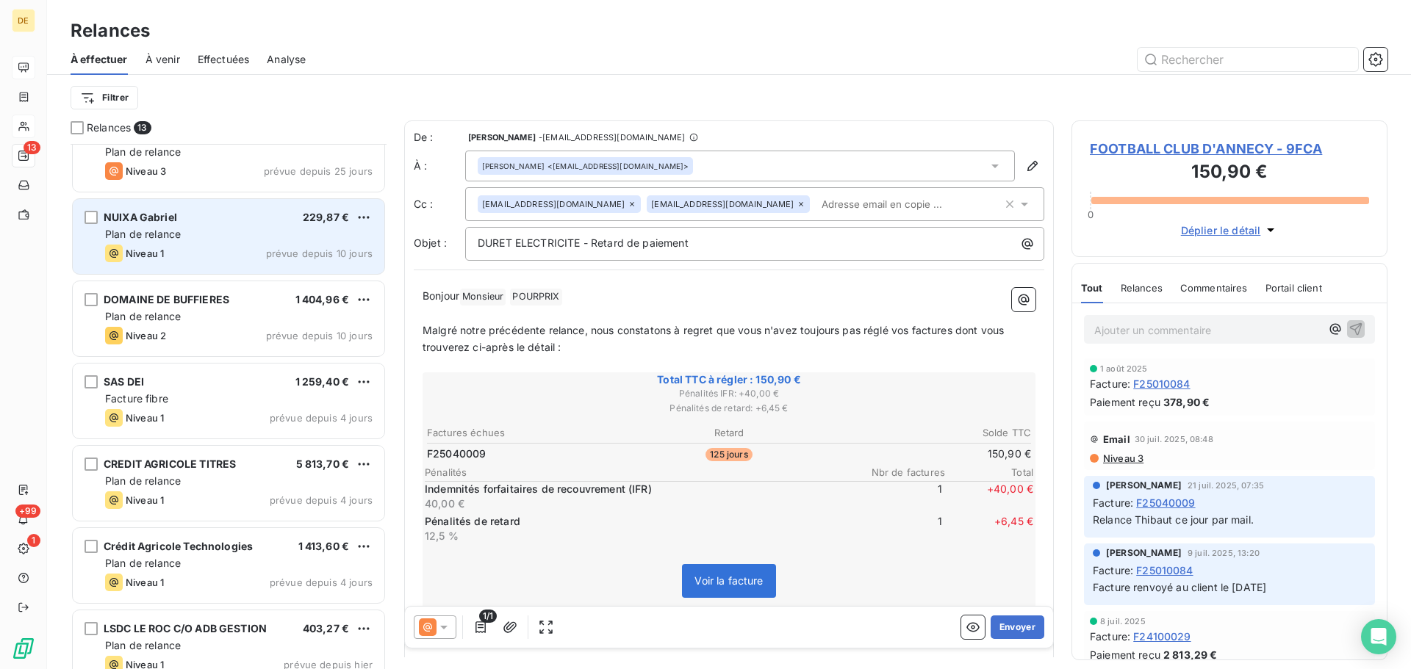
click at [177, 251] on div "Niveau 1 prévue depuis 10 jours" at bounding box center [238, 254] width 267 height 18
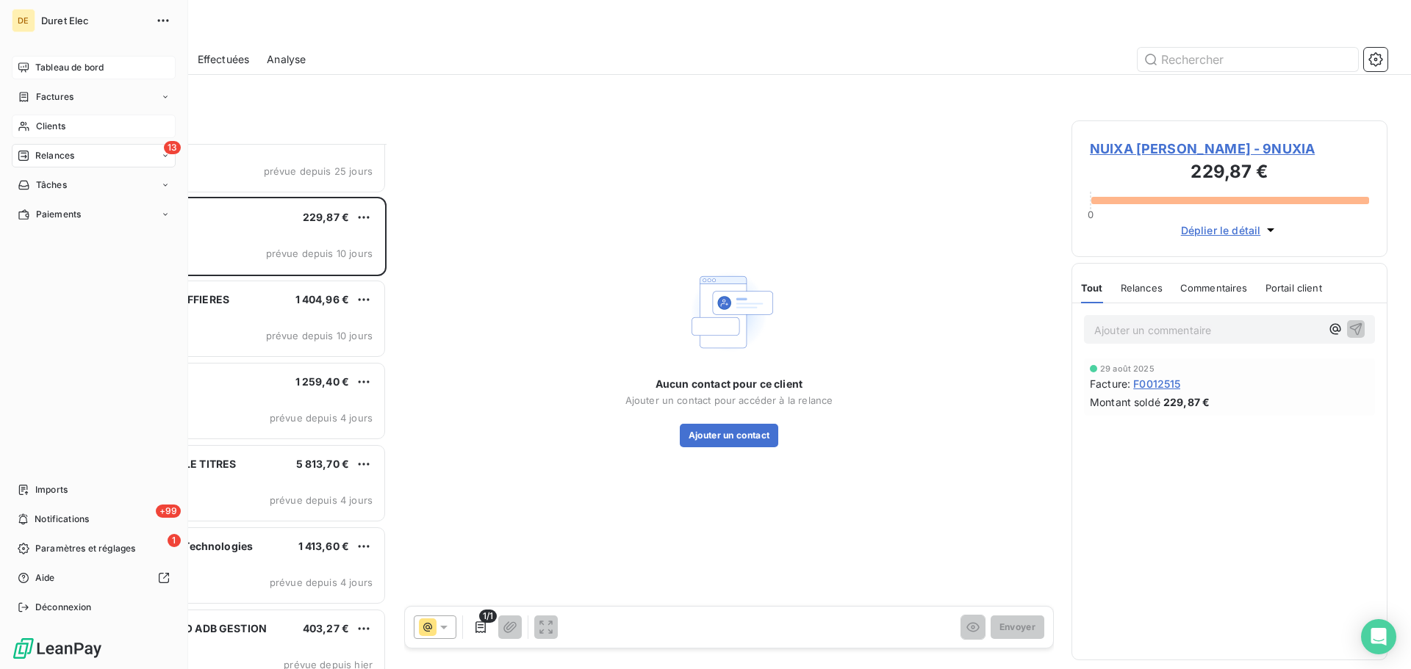
click at [57, 120] on span "Clients" at bounding box center [50, 126] width 29 height 13
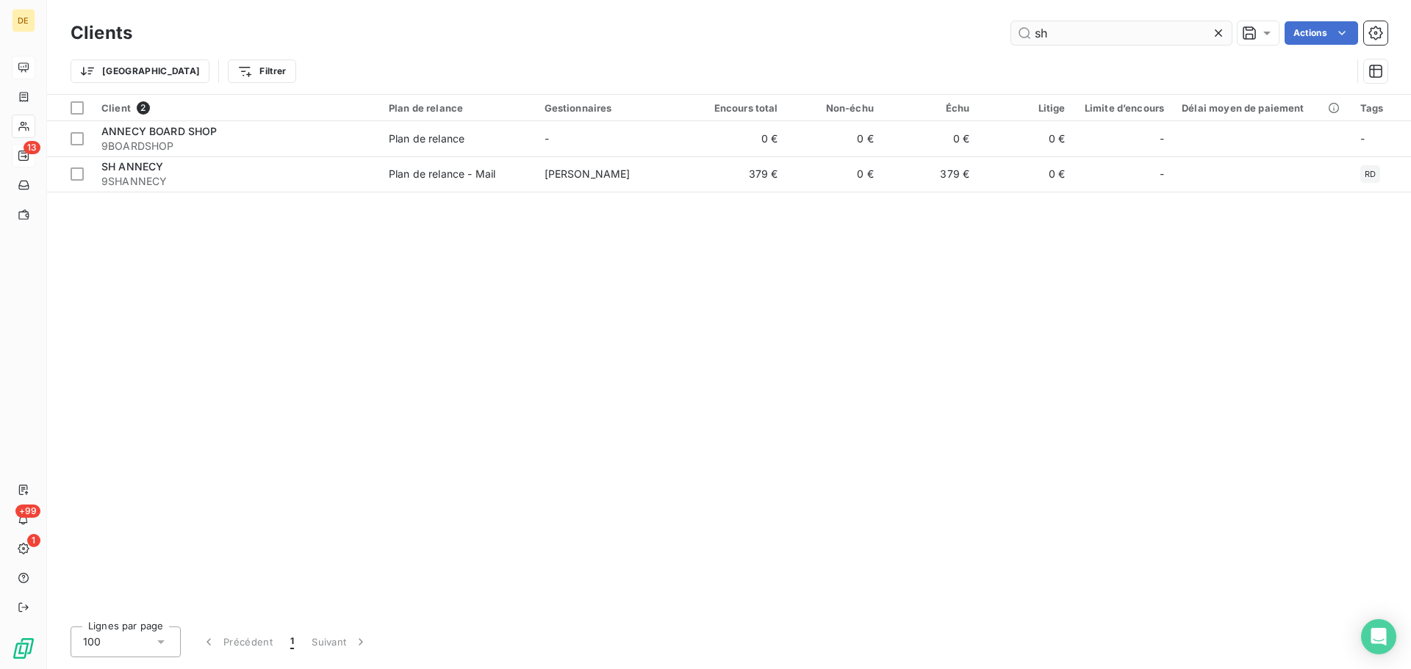
drag, startPoint x: 1059, startPoint y: 34, endPoint x: 1034, endPoint y: 34, distance: 24.2
click at [1034, 34] on input "sh" at bounding box center [1121, 33] width 220 height 24
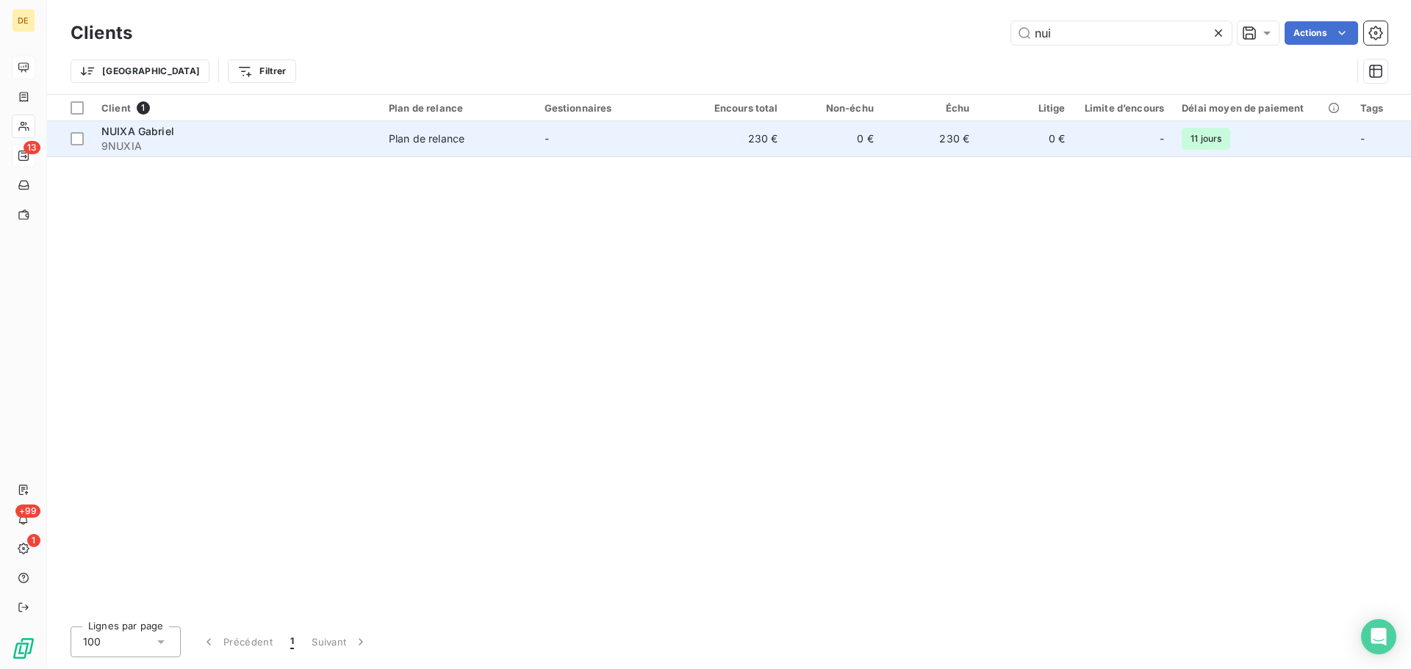
type input "nui"
click at [264, 132] on div "NUIXA Gabriel" at bounding box center [236, 131] width 270 height 15
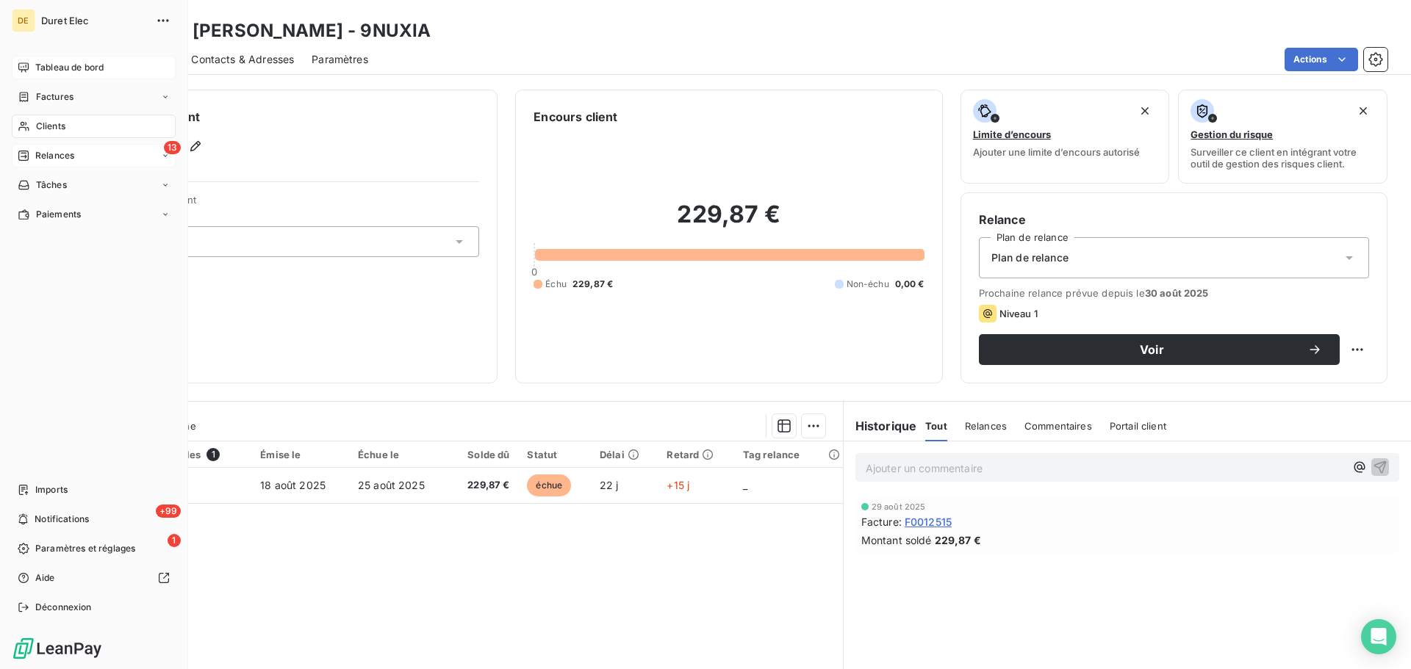
click at [40, 71] on span "Tableau de bord" at bounding box center [69, 67] width 68 height 13
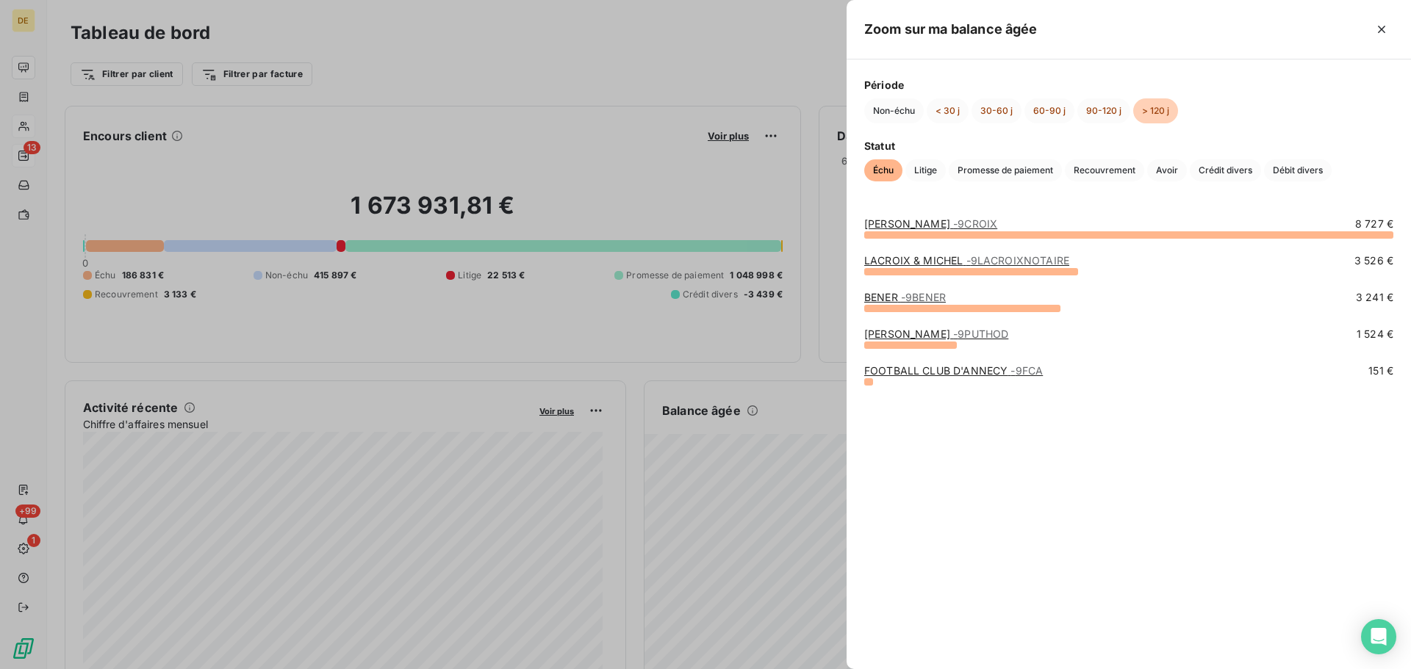
click at [774, 479] on div at bounding box center [705, 334] width 1411 height 669
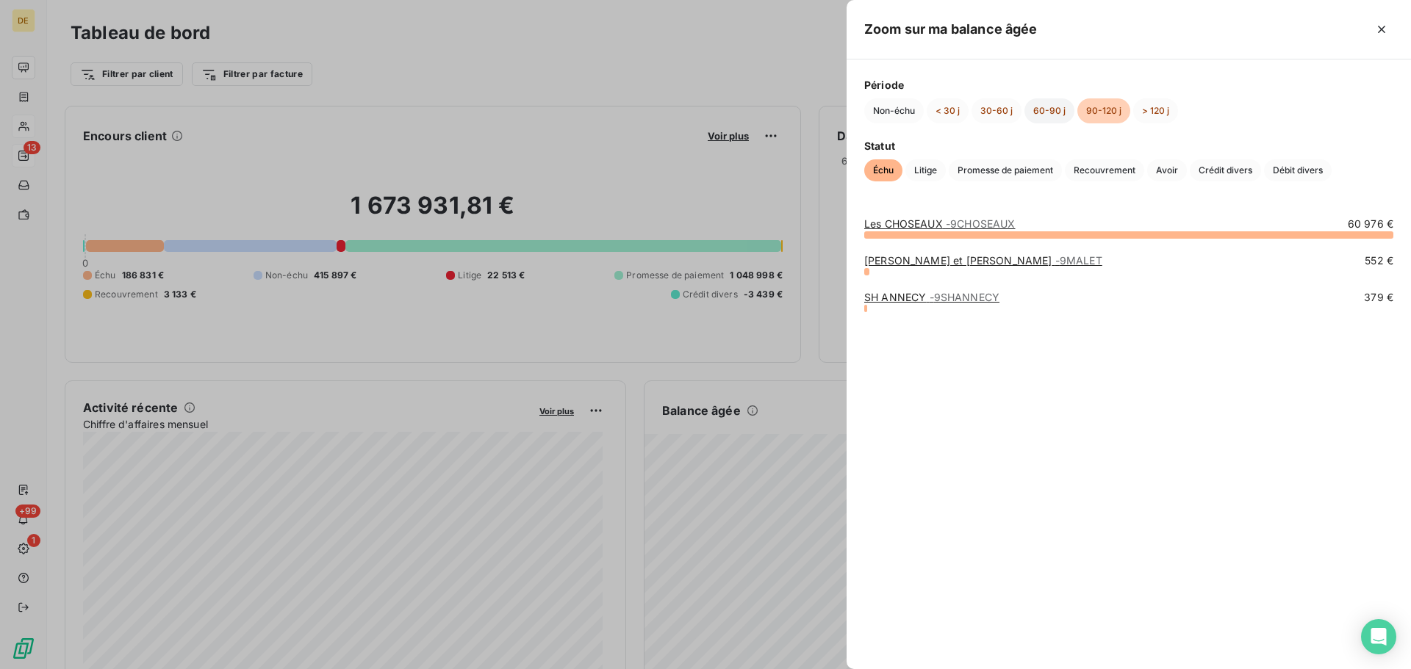
click at [1046, 115] on button "60-90 j" at bounding box center [1049, 110] width 50 height 25
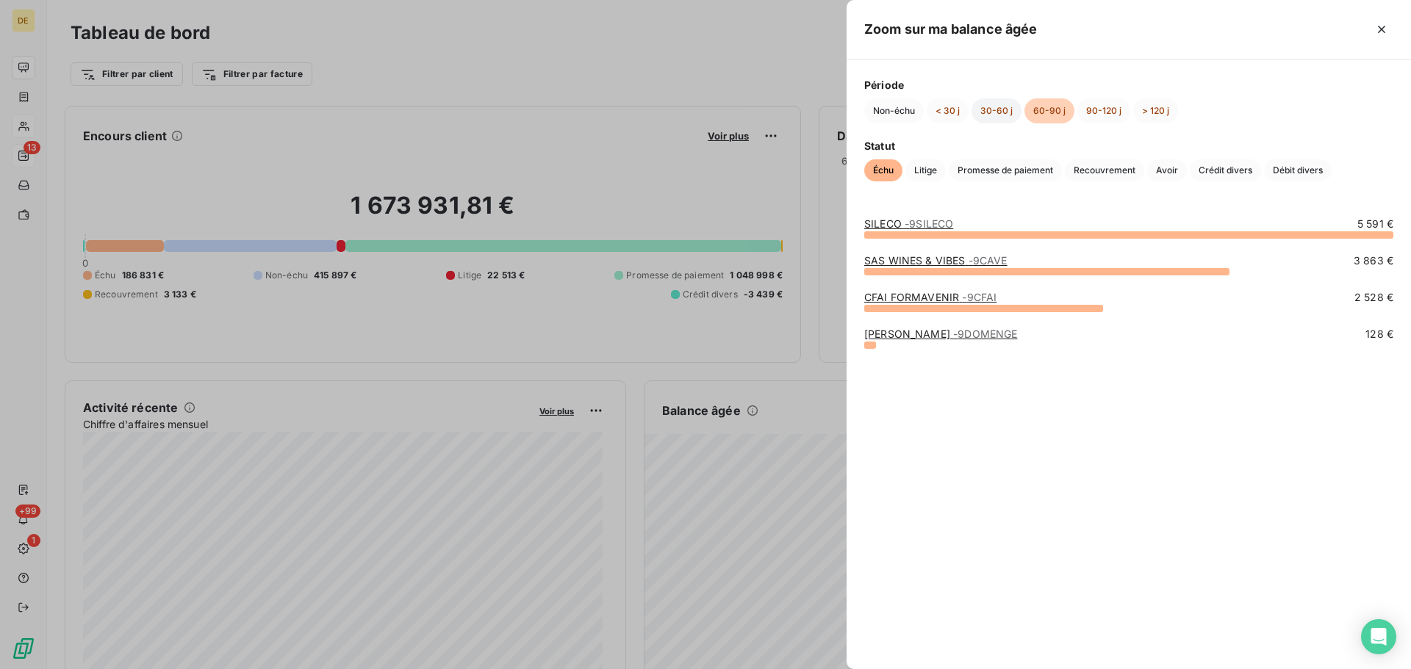
click at [992, 113] on button "30-60 j" at bounding box center [996, 110] width 50 height 25
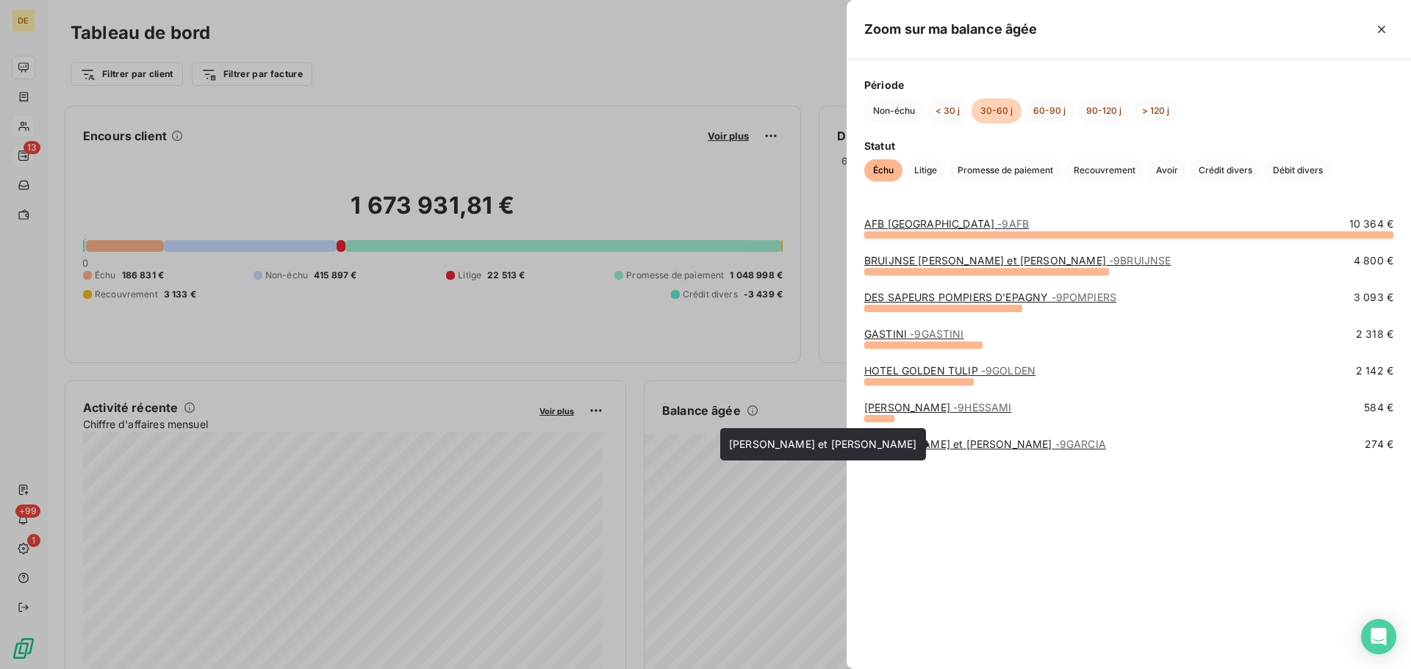
click at [904, 447] on link "[PERSON_NAME] et [PERSON_NAME] - 9GARCIA" at bounding box center [985, 444] width 242 height 12
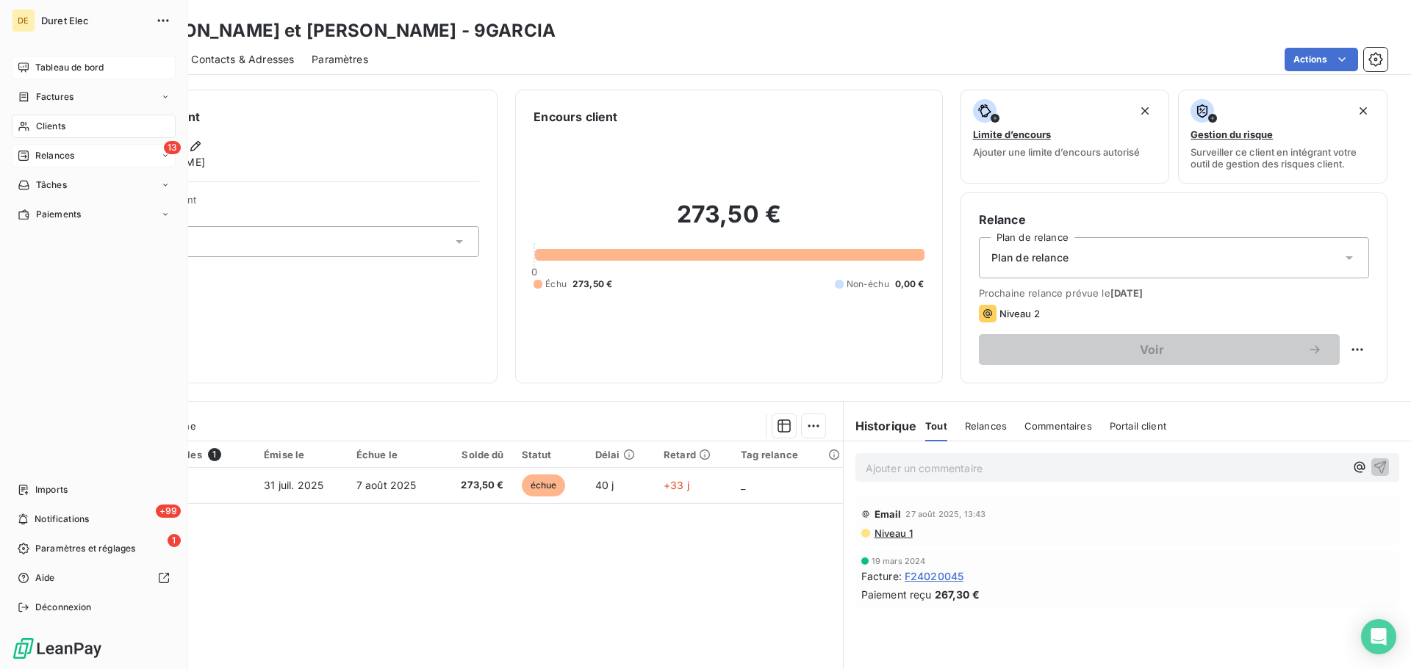
click at [41, 70] on span "Tableau de bord" at bounding box center [69, 67] width 68 height 13
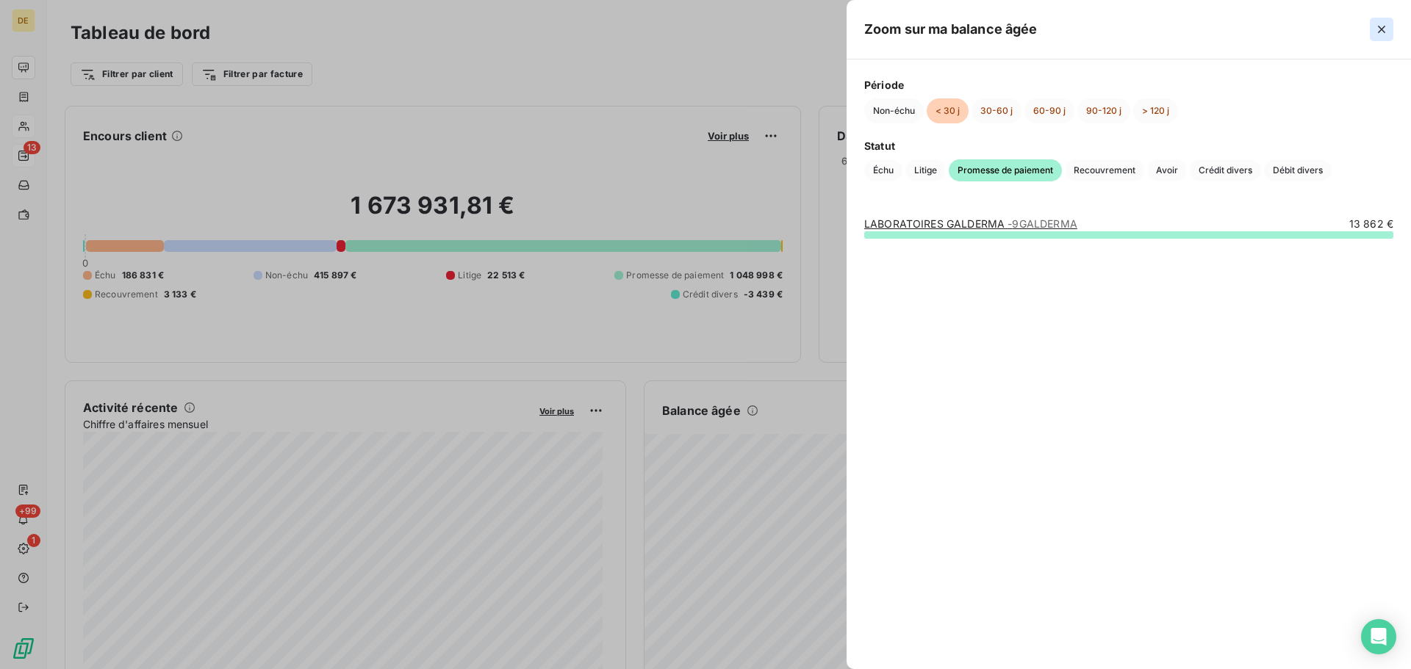
click at [1385, 29] on icon "button" at bounding box center [1381, 29] width 15 height 15
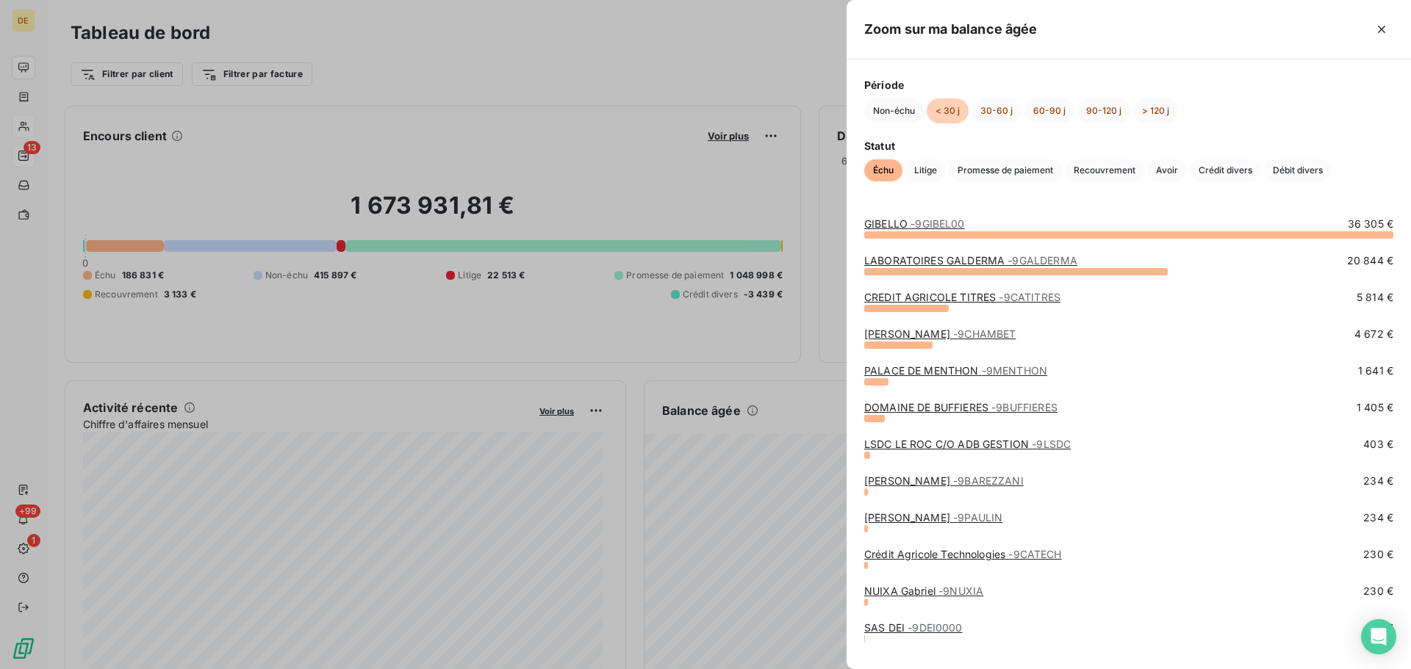
click at [899, 591] on link "NUIXA [PERSON_NAME] - 9NUXIA" at bounding box center [923, 591] width 119 height 12
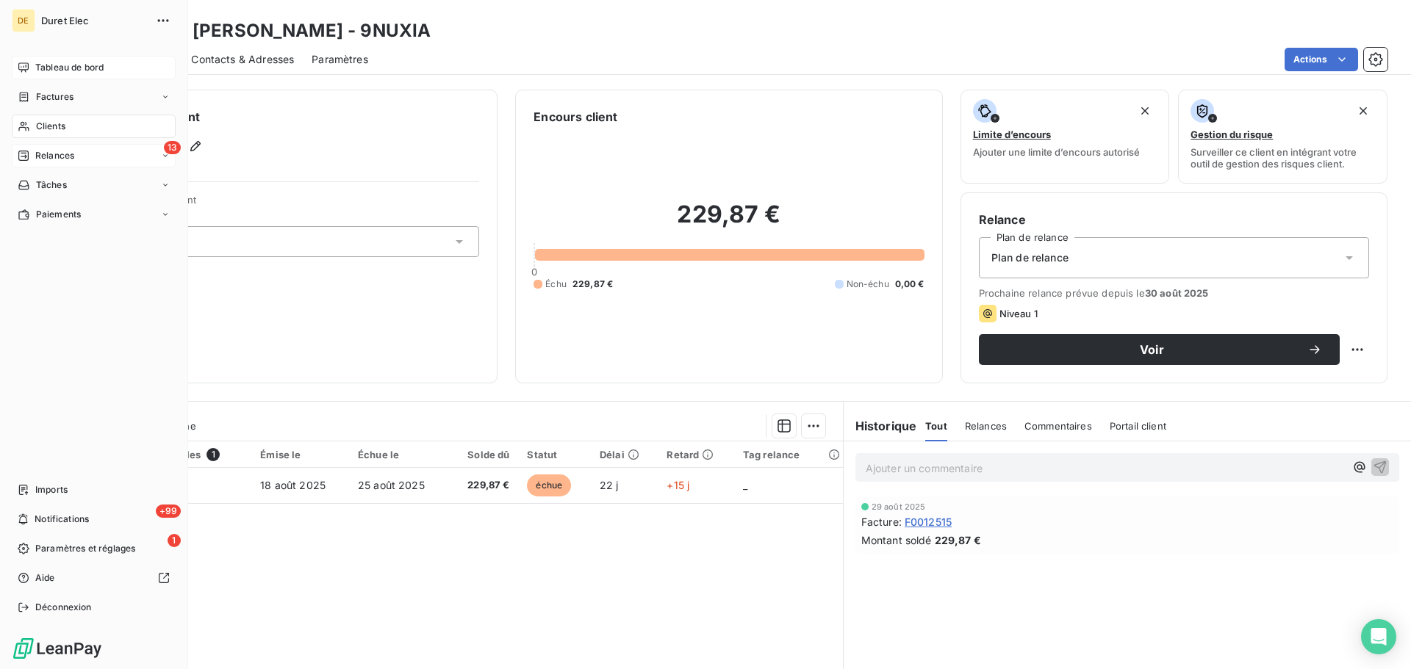
click at [41, 65] on span "Tableau de bord" at bounding box center [69, 67] width 68 height 13
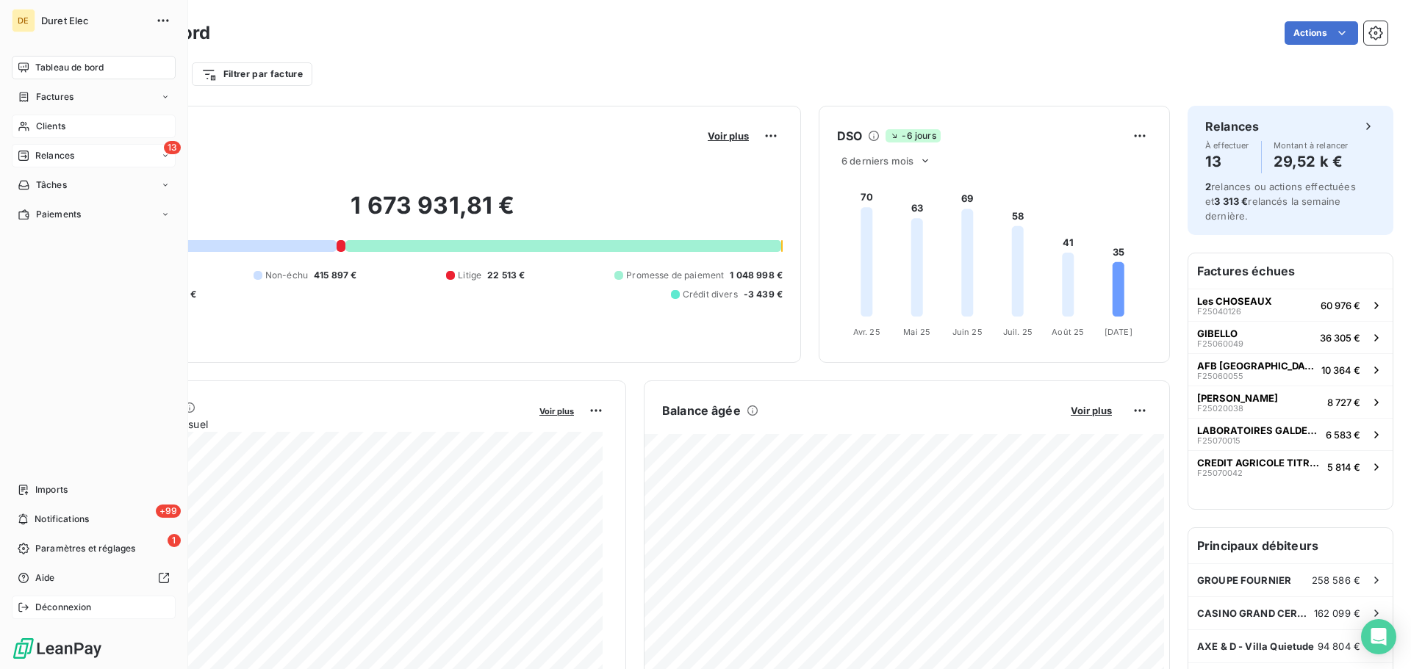
click at [63, 613] on span "Déconnexion" at bounding box center [63, 607] width 57 height 13
